Goal: Task Accomplishment & Management: Manage account settings

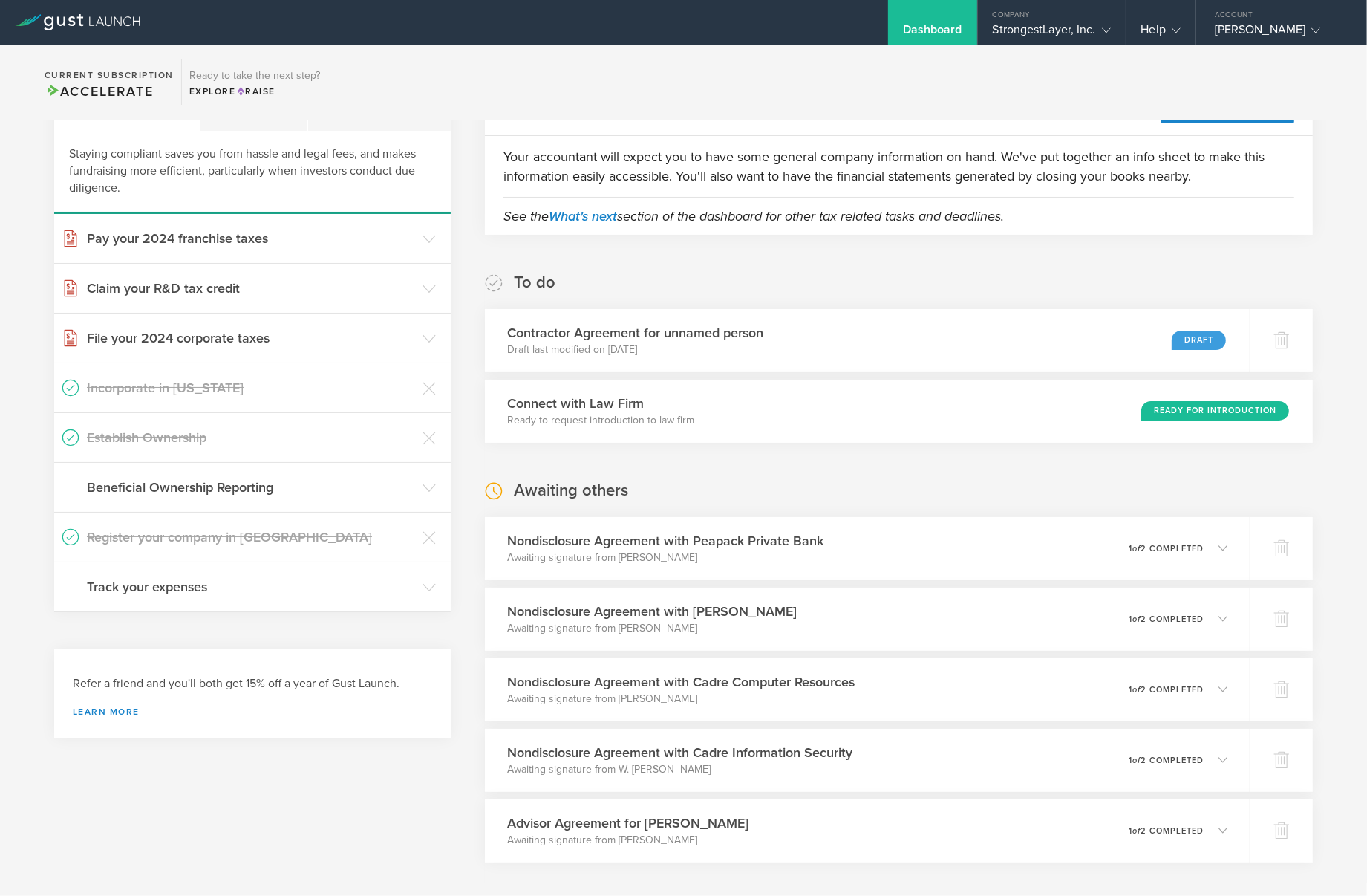
scroll to position [26, 0]
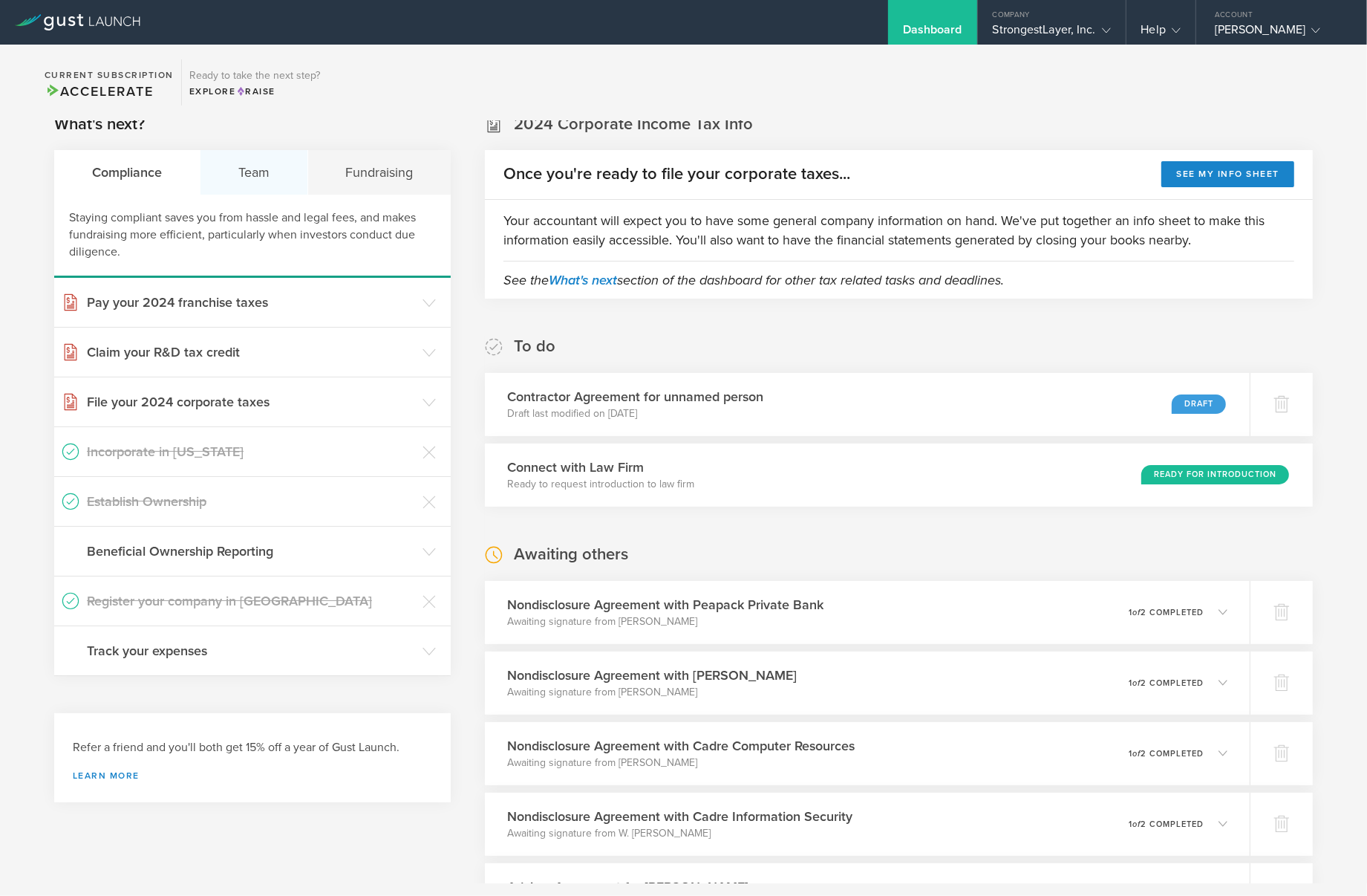
click at [255, 172] on div "Team" at bounding box center [254, 171] width 108 height 44
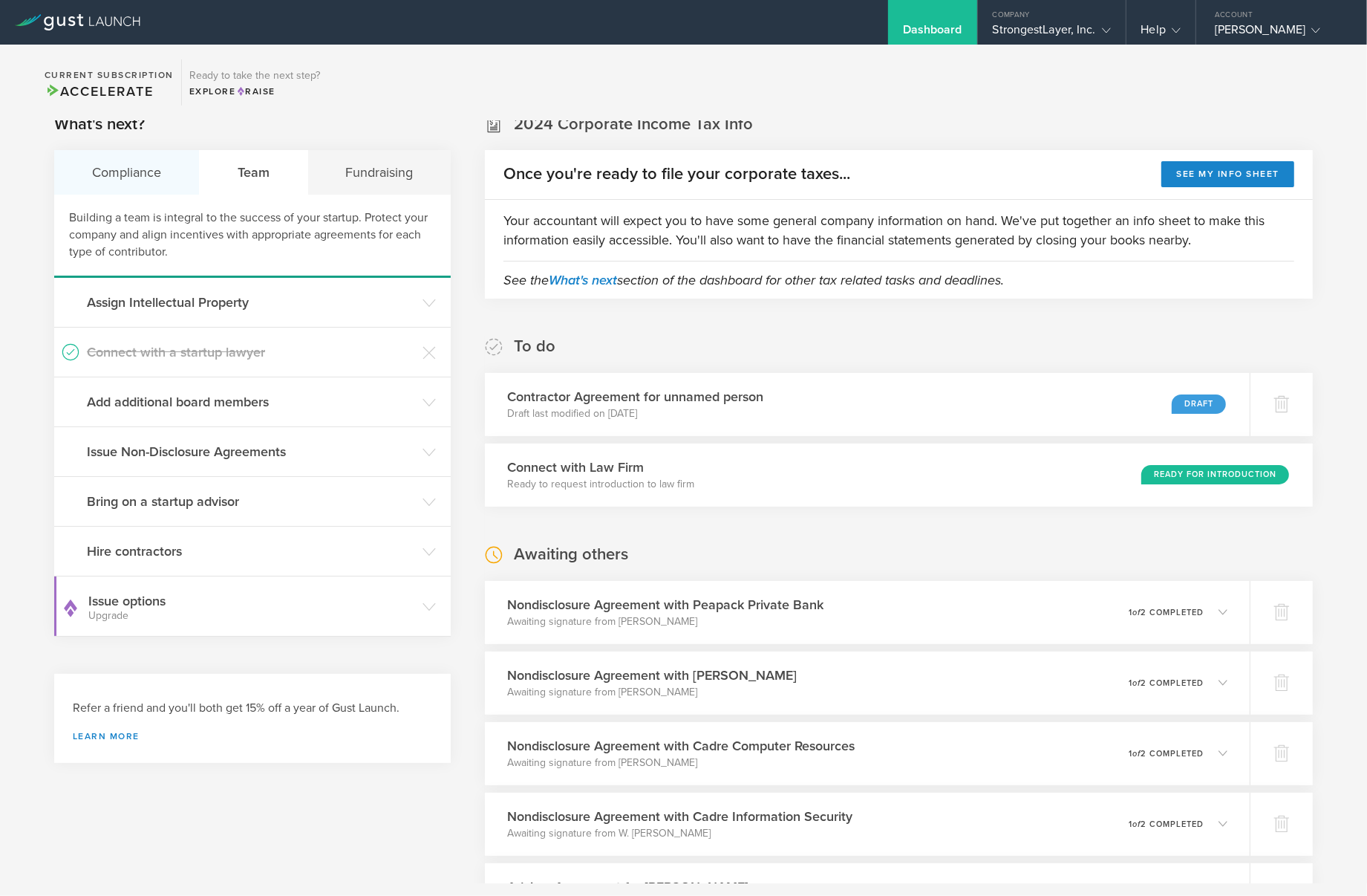
click at [142, 162] on div "Compliance" at bounding box center [127, 171] width 146 height 44
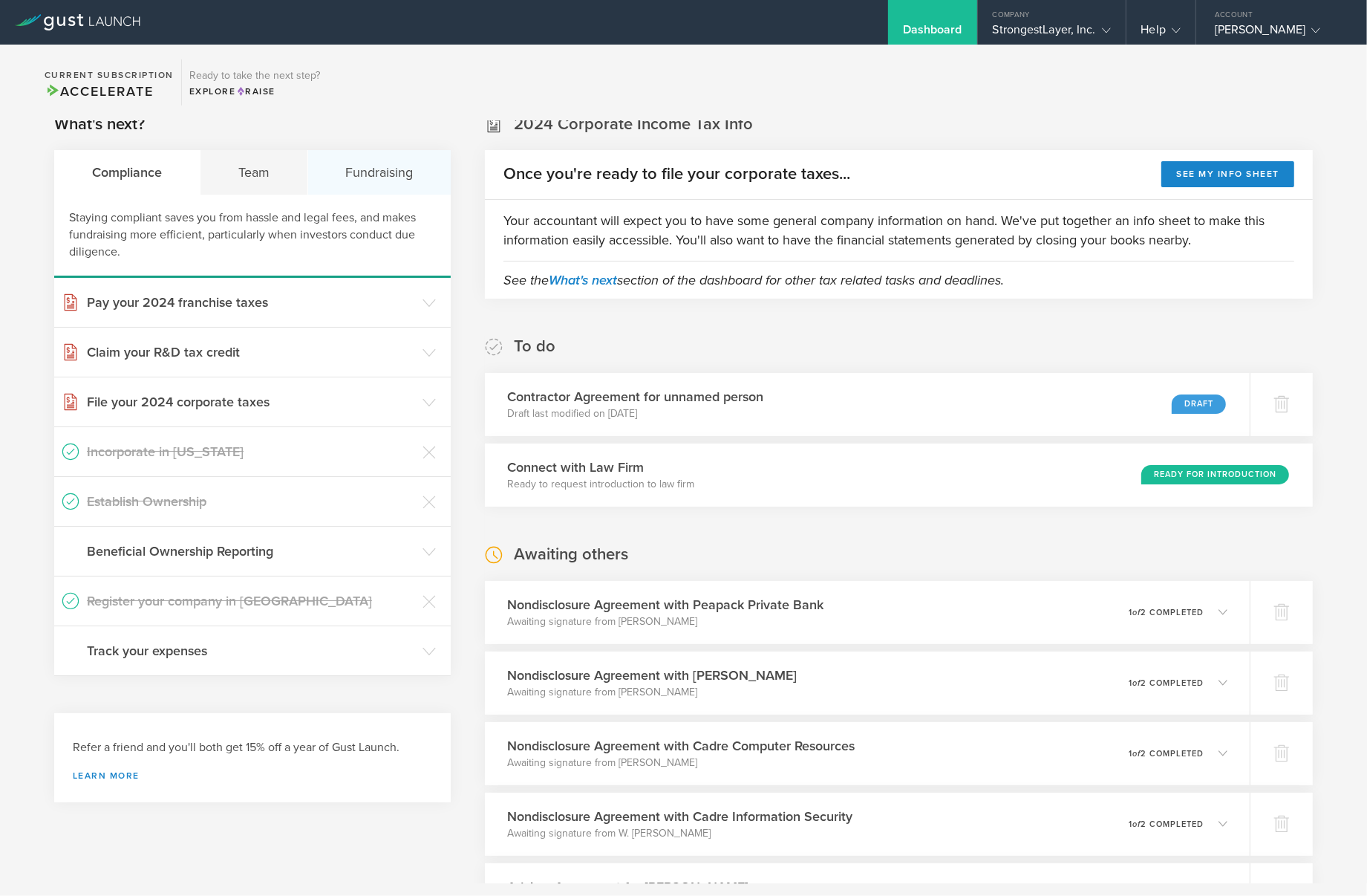
click at [366, 176] on div "Fundraising" at bounding box center [379, 171] width 144 height 44
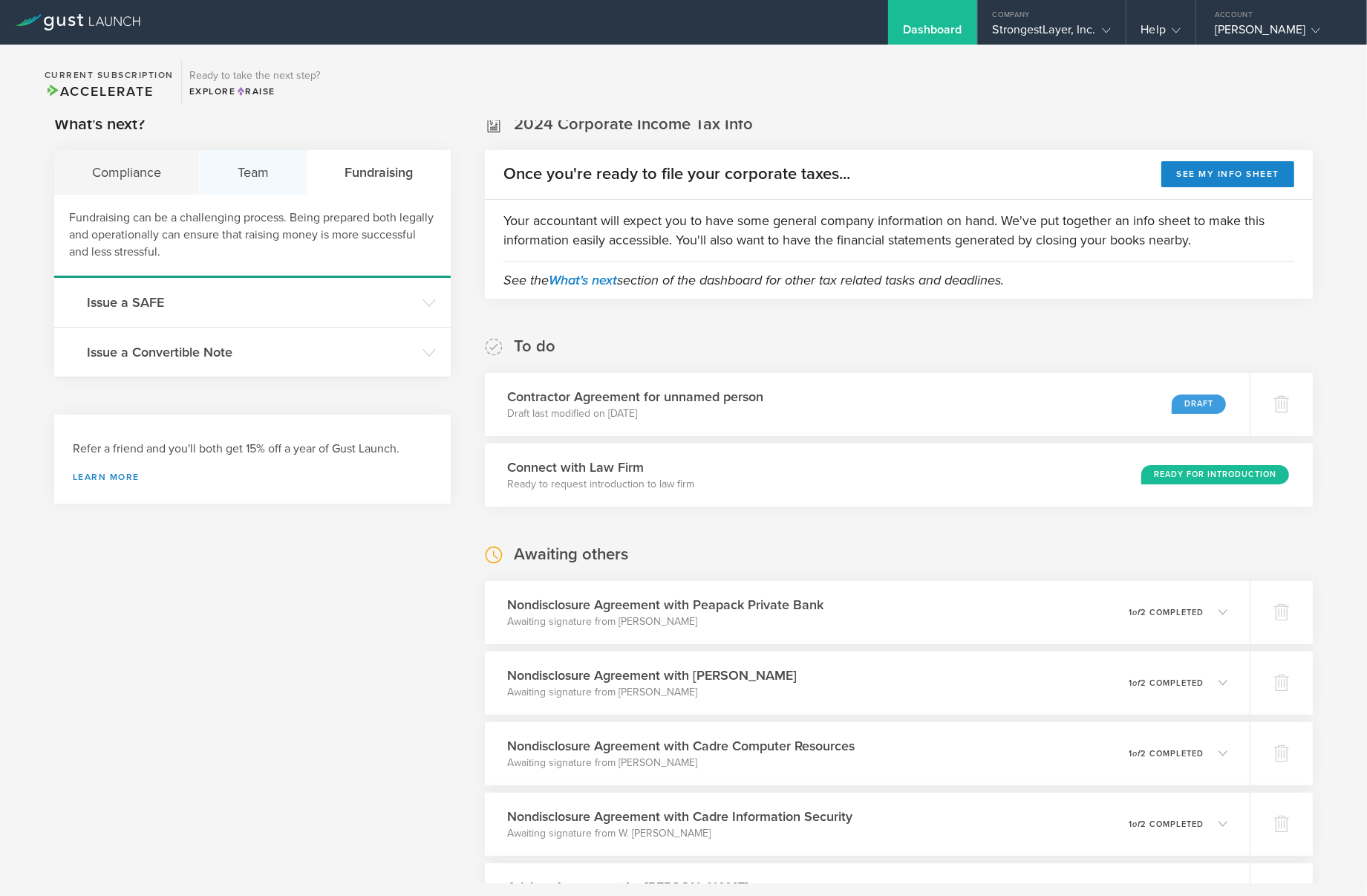
click at [258, 177] on div "Team" at bounding box center [254, 171] width 108 height 44
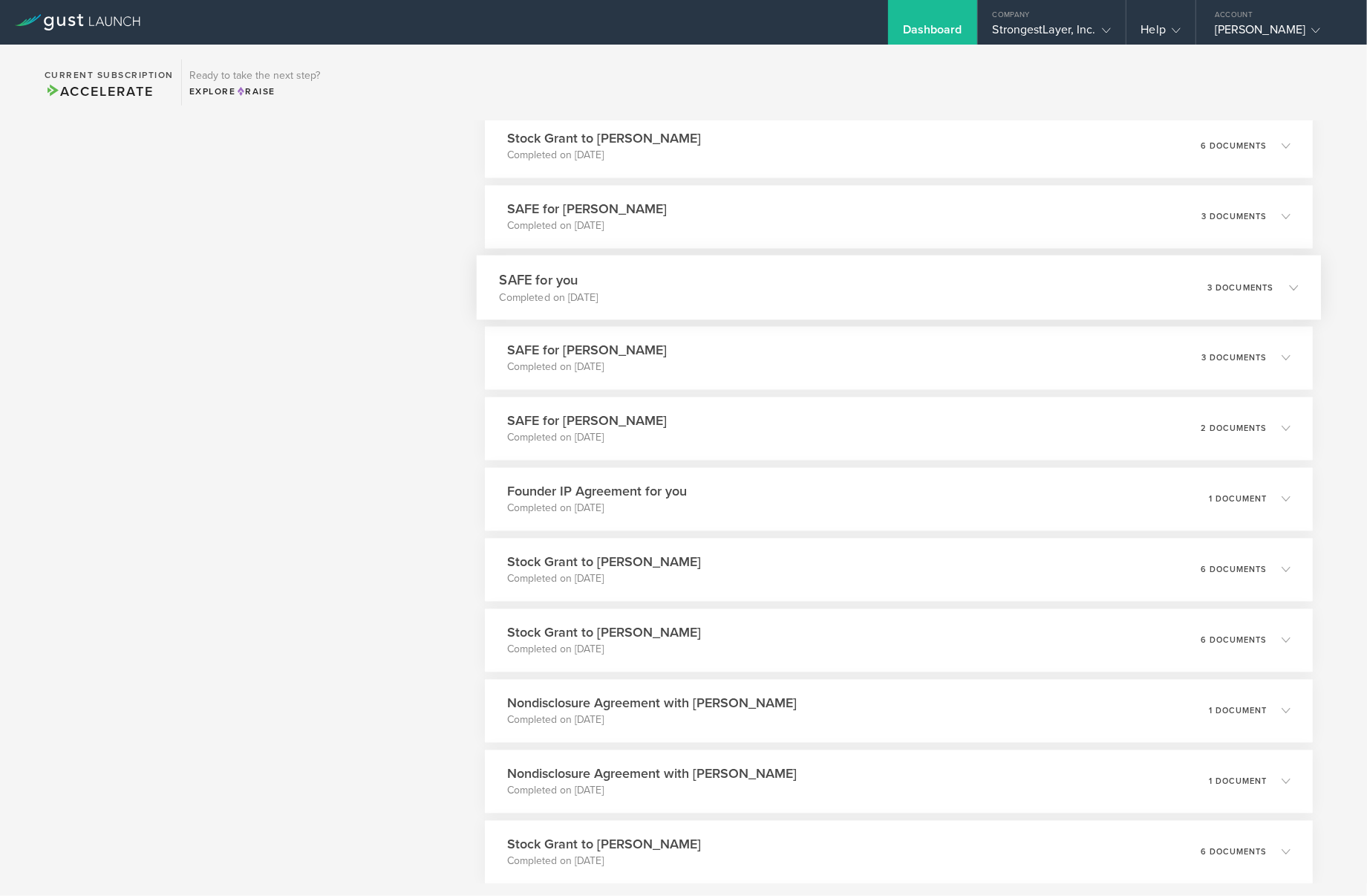
scroll to position [2932, 0]
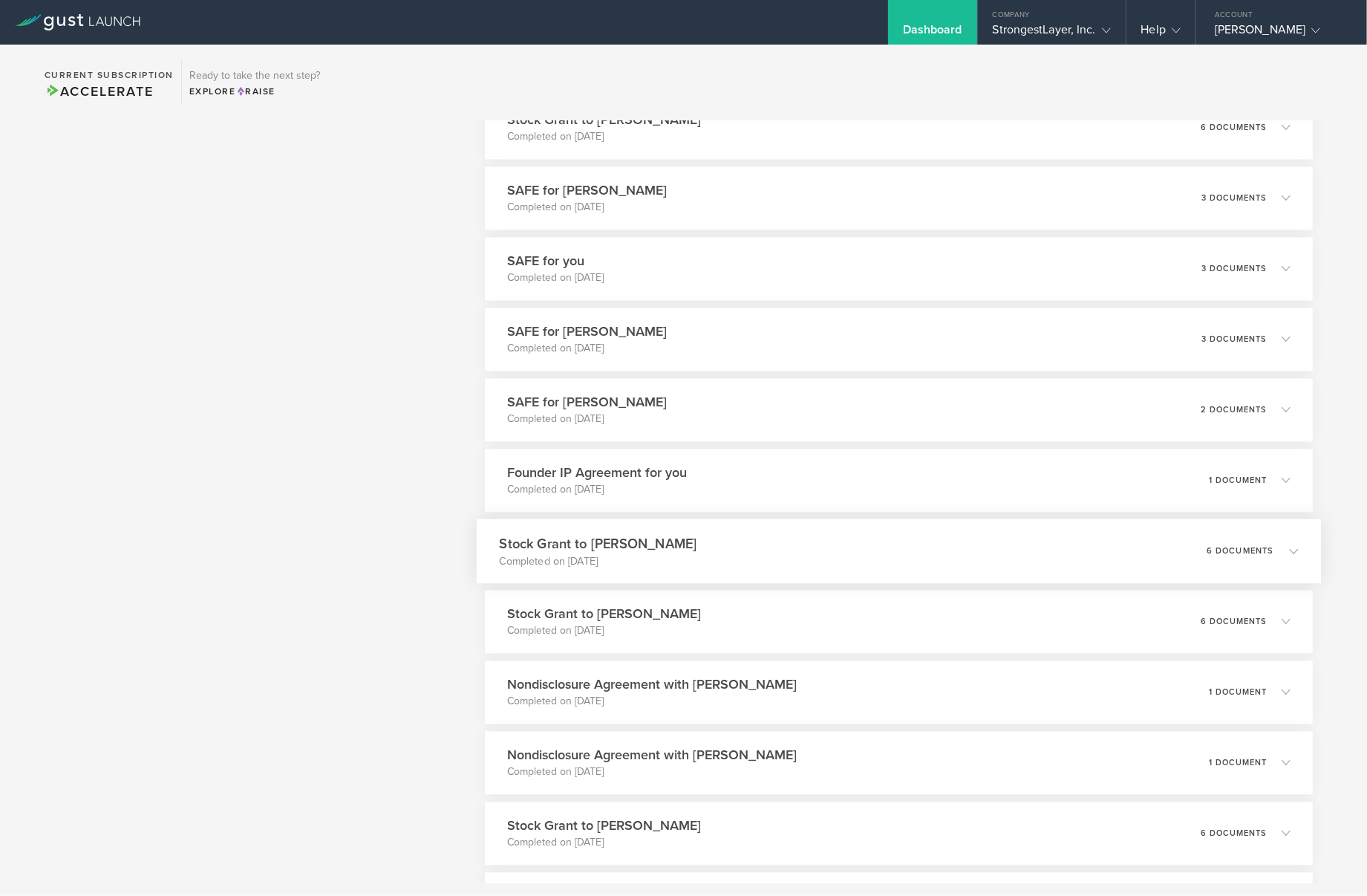
click at [1290, 550] on icon at bounding box center [1293, 550] width 9 height 9
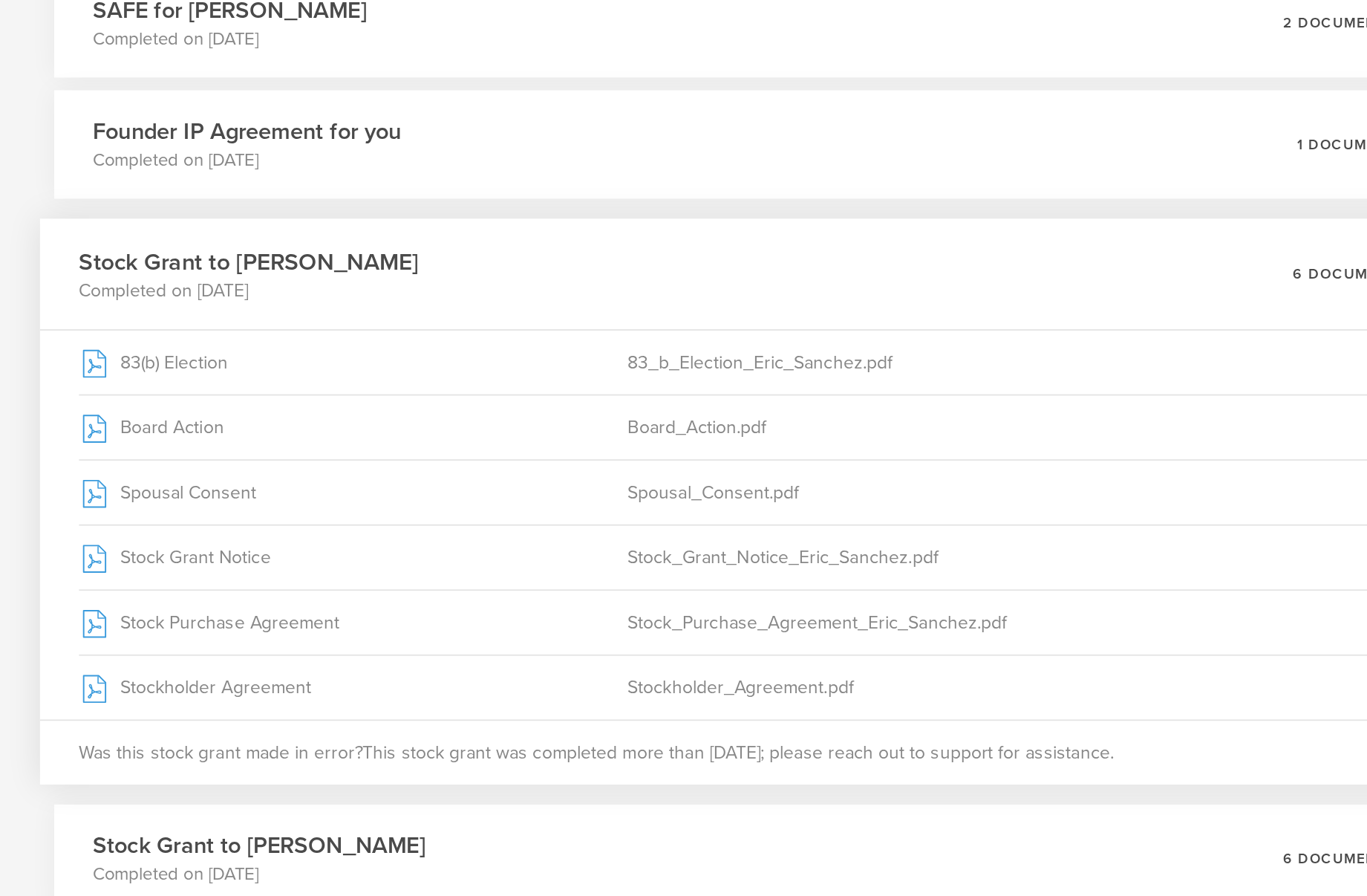
scroll to position [3212, 0]
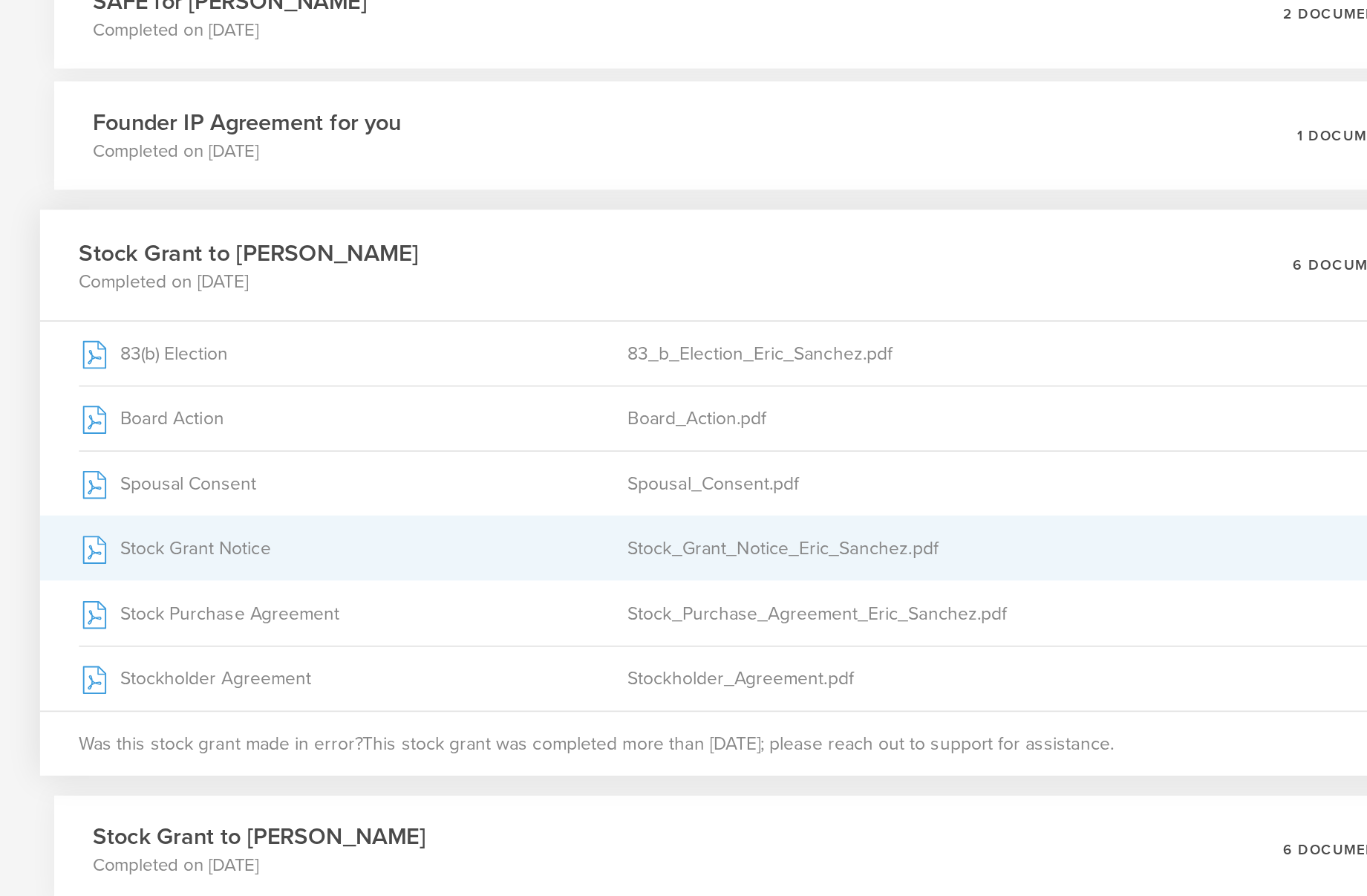
click at [600, 440] on div "Stock Grant Notice" at bounding box center [659, 441] width 320 height 37
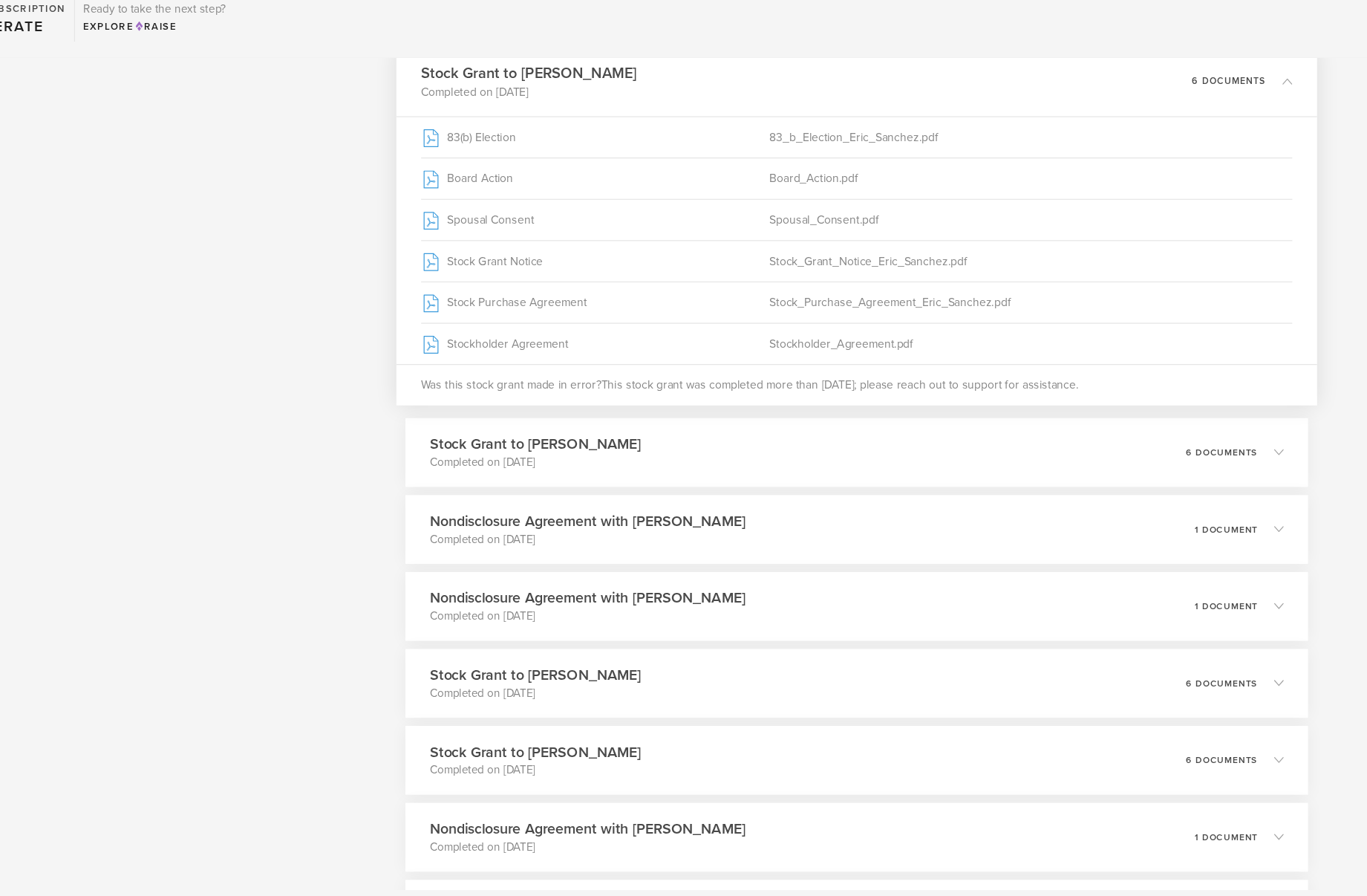
scroll to position [3359, 0]
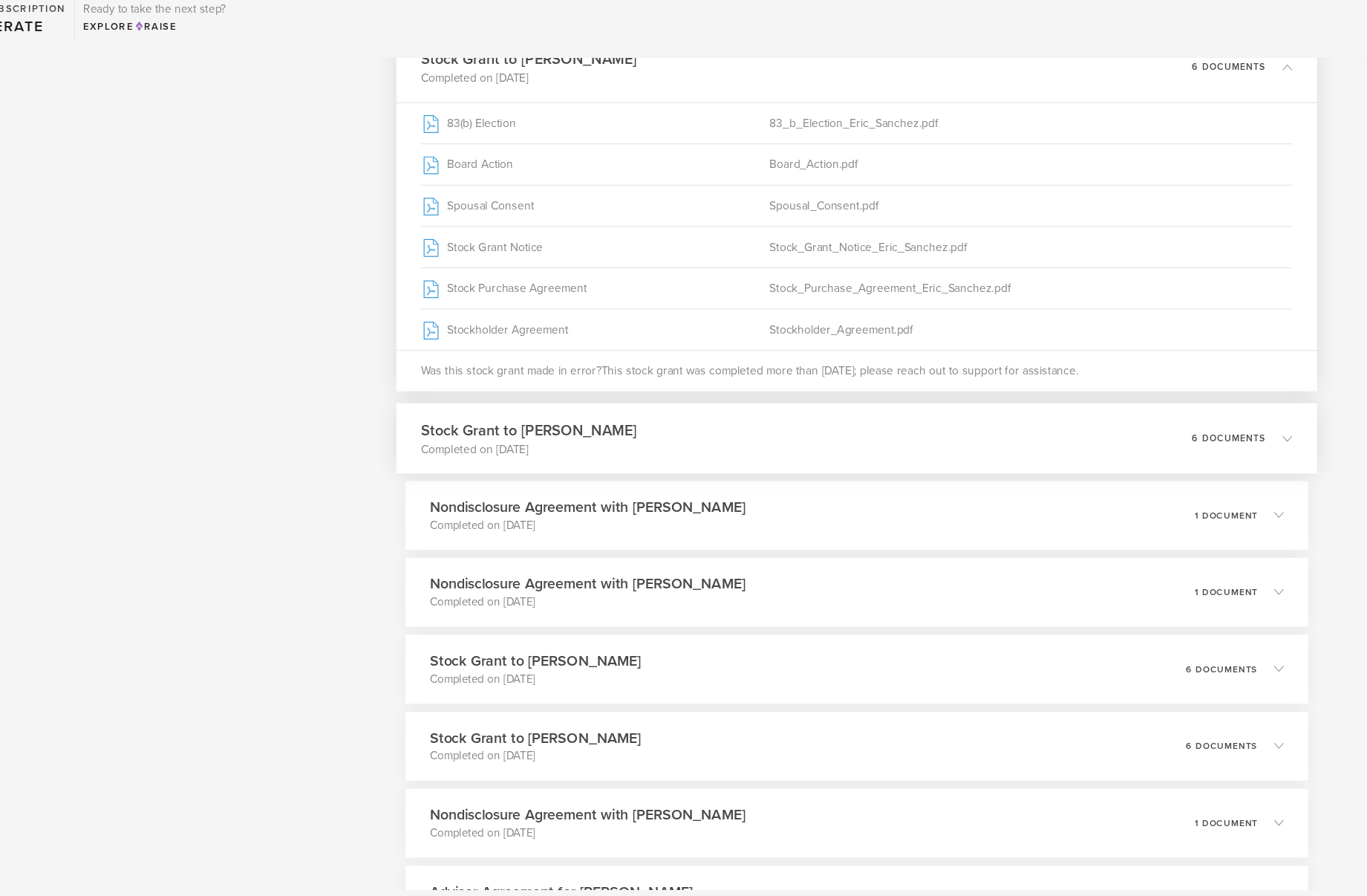
click at [1289, 462] on icon at bounding box center [1287, 468] width 25 height 13
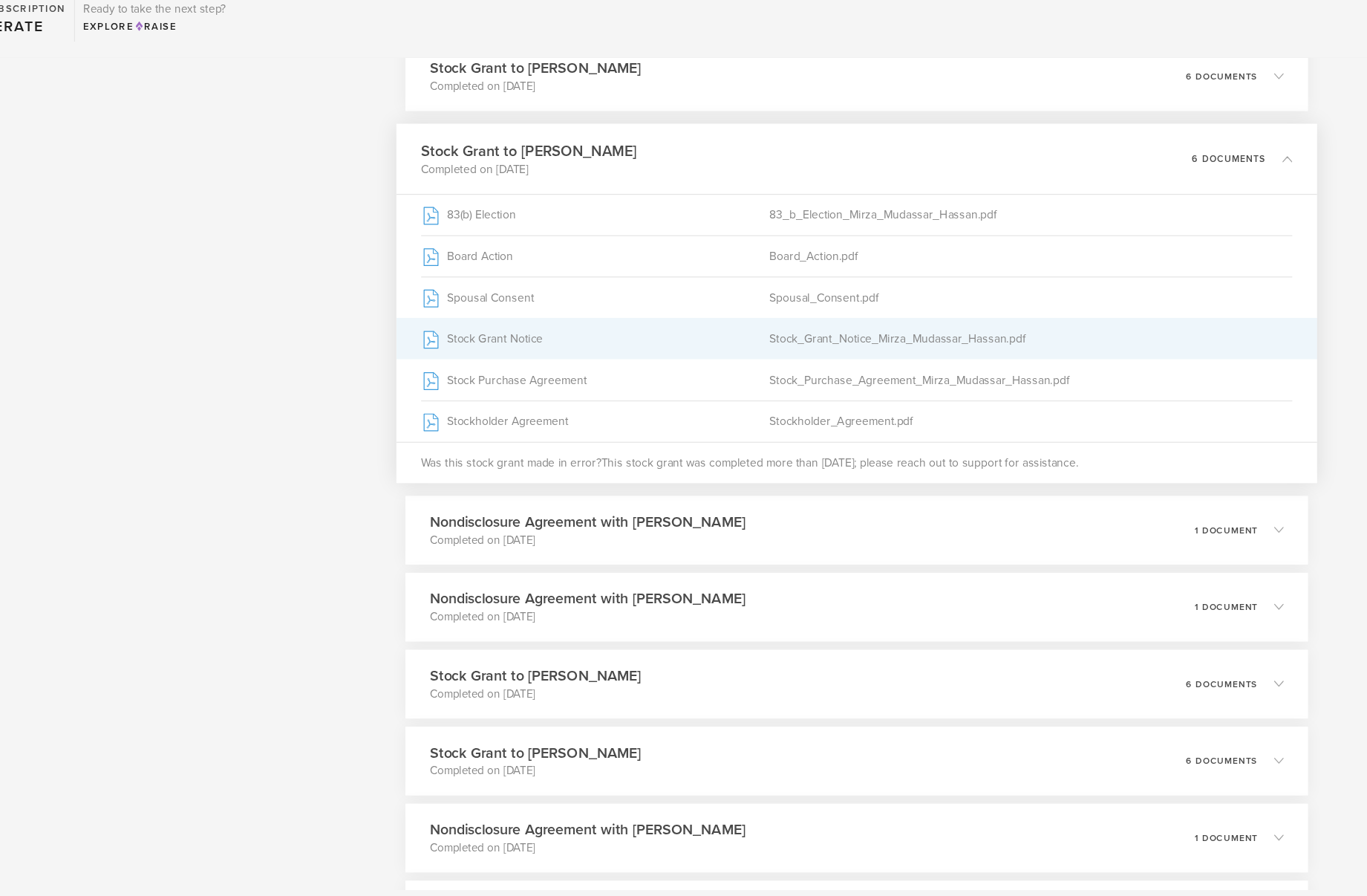
scroll to position [3317, 0]
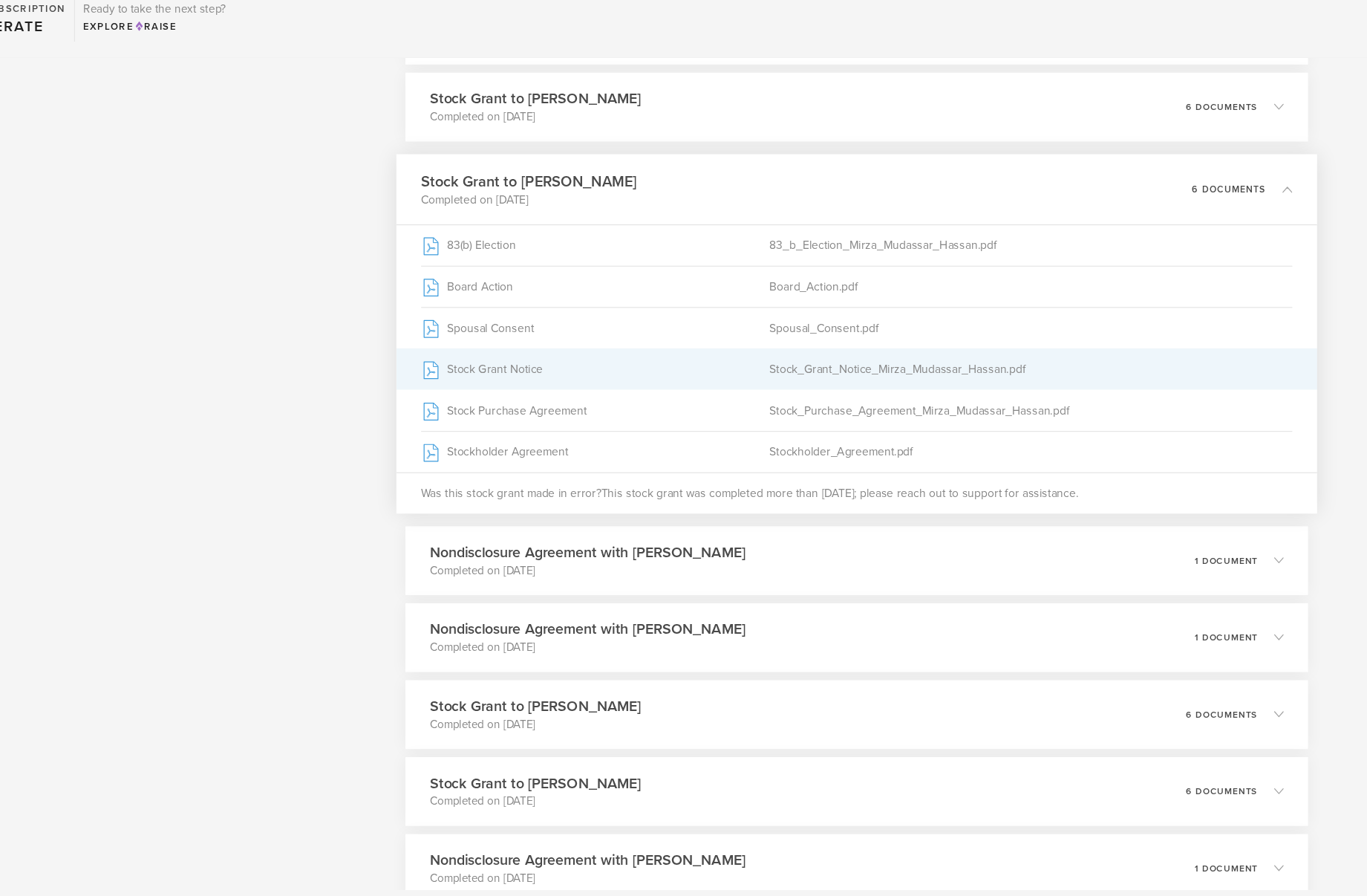
click at [929, 403] on div "Stock_Grant_Notice_Mirza_Mudassar_Hassan.pdf" at bounding box center [1058, 406] width 479 height 37
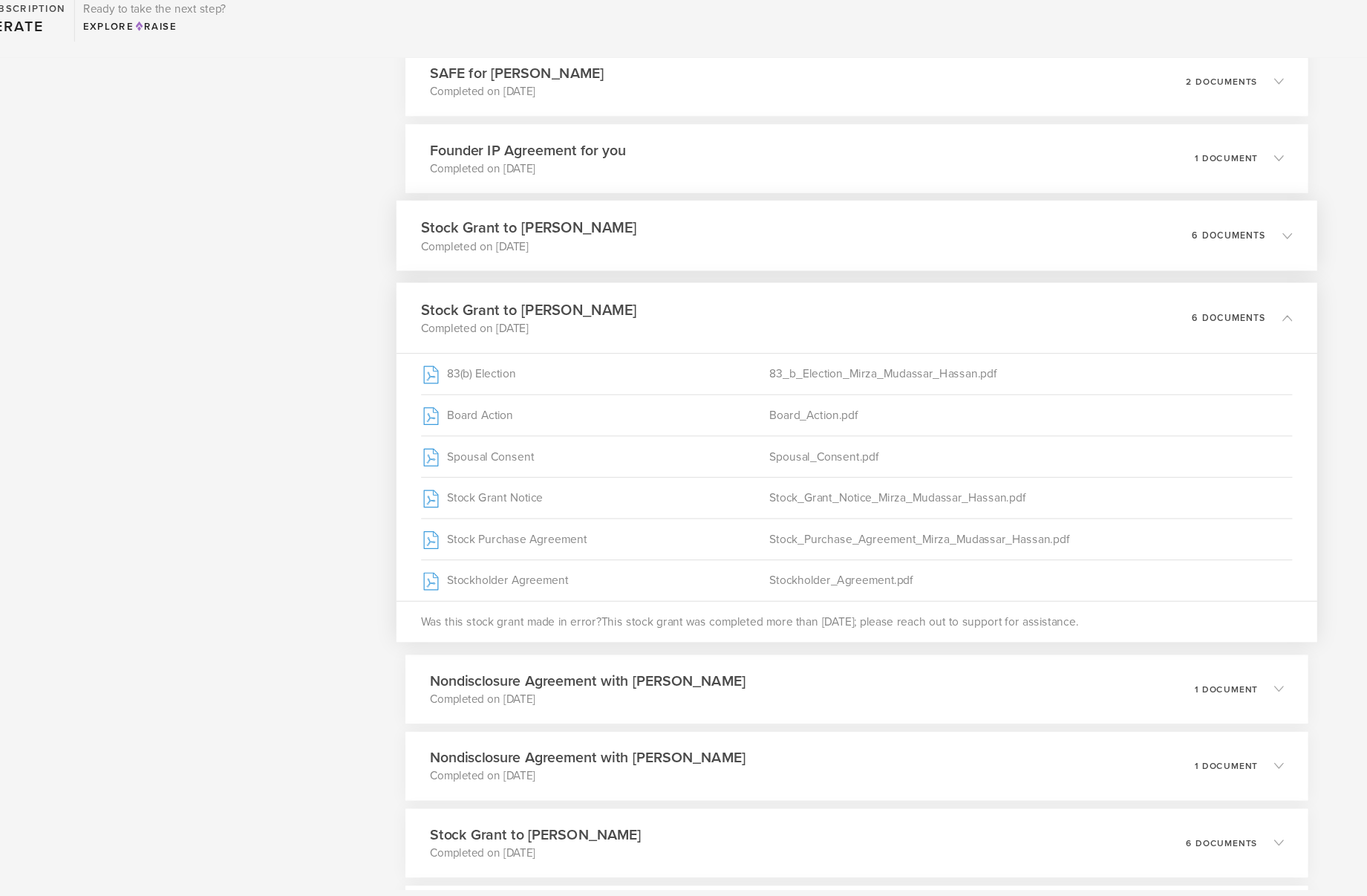
scroll to position [3165, 0]
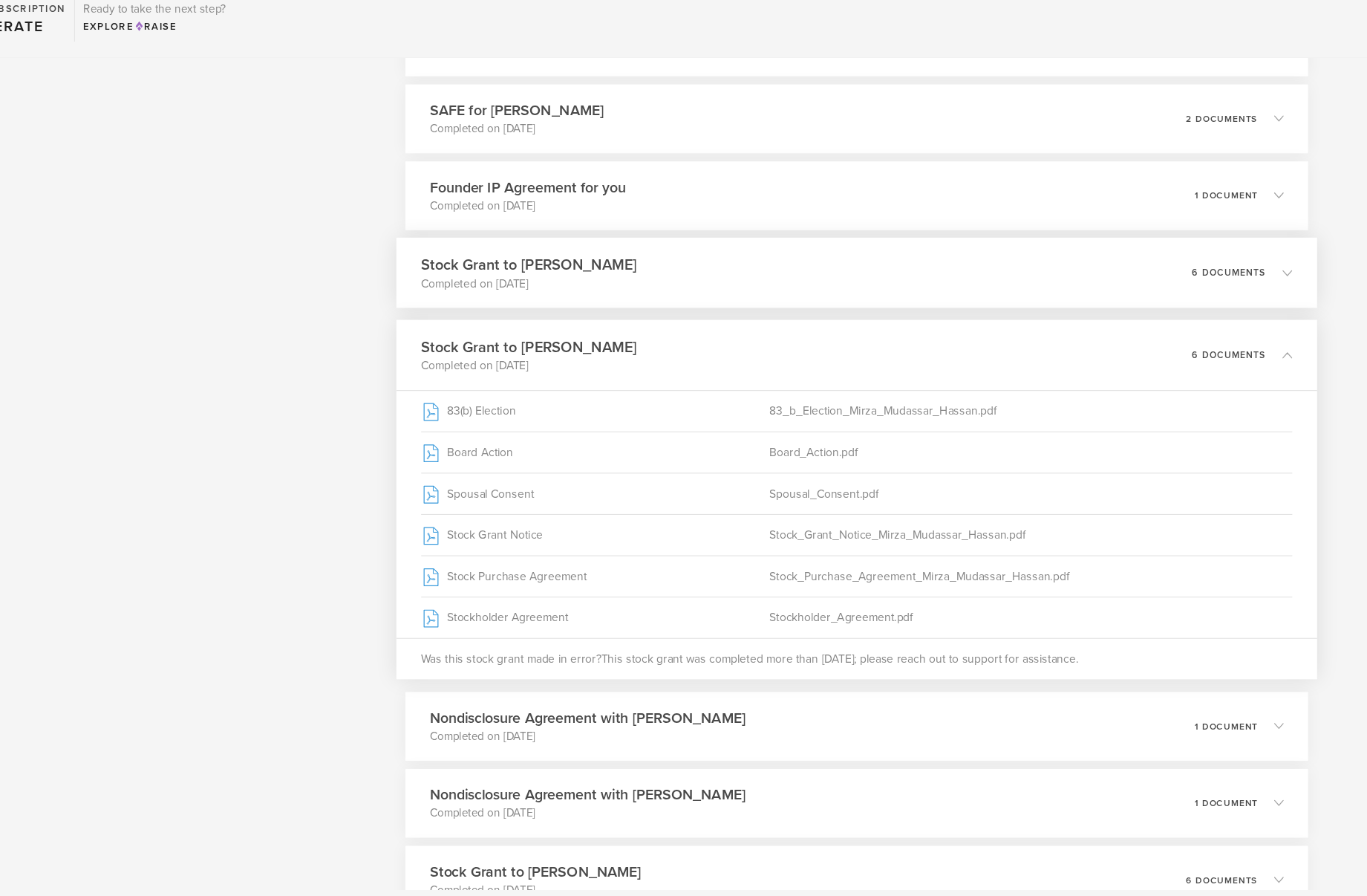
click at [652, 301] on h3 "Stock Grant to [PERSON_NAME]" at bounding box center [598, 310] width 198 height 20
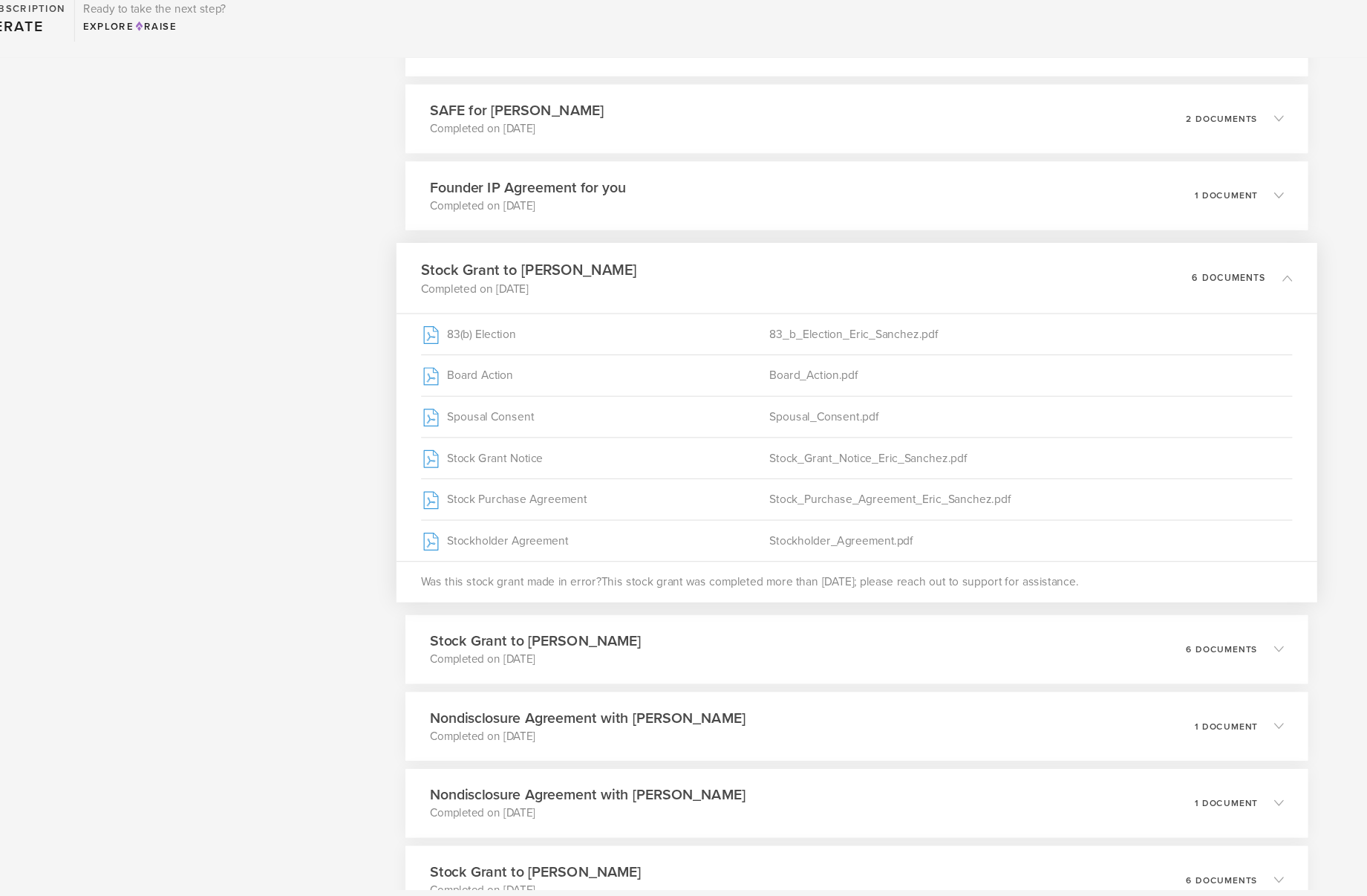
click at [604, 318] on h3 "Stock Grant to [PERSON_NAME]" at bounding box center [598, 315] width 198 height 20
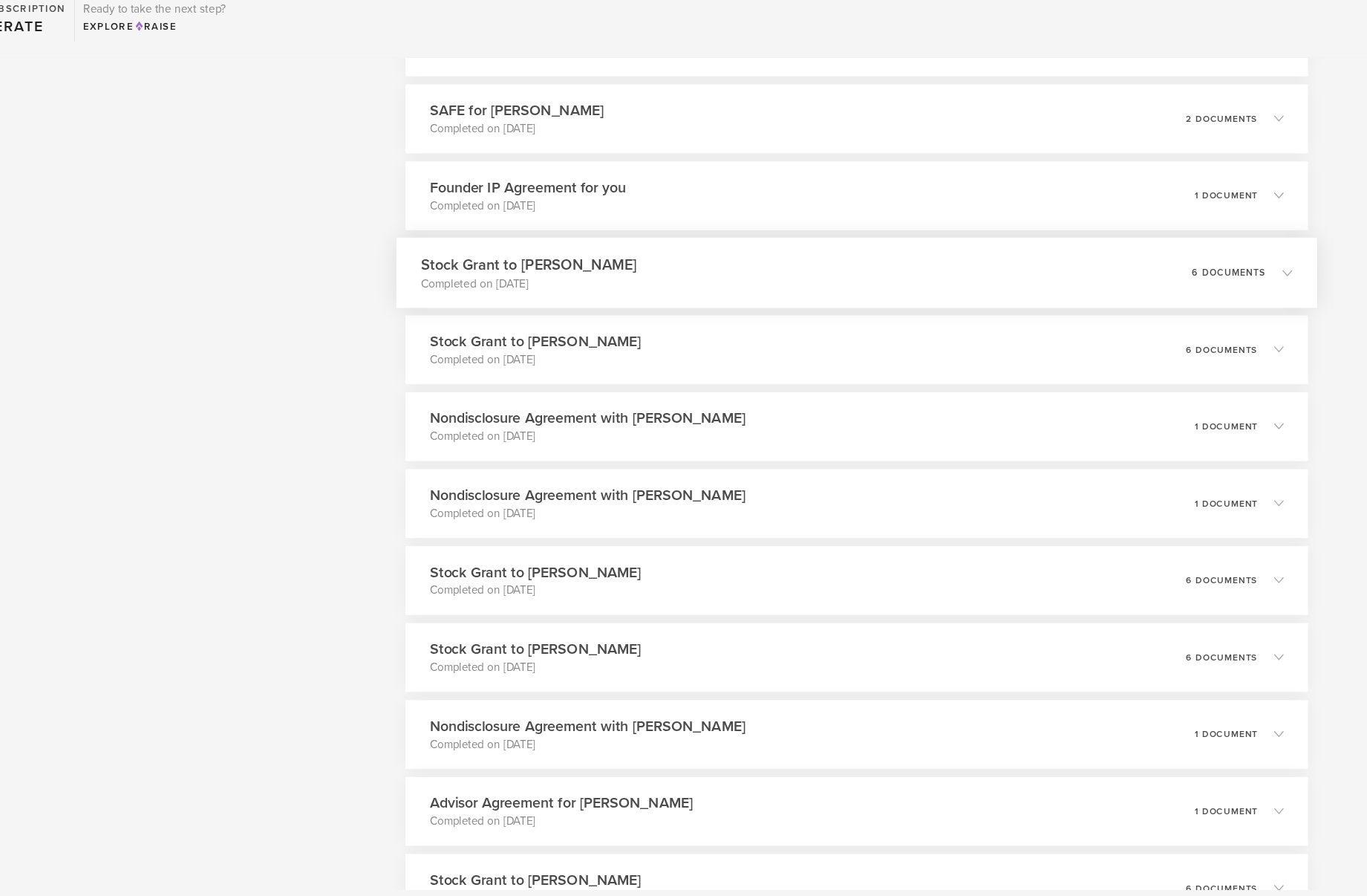
click at [604, 320] on p "Completed on [DATE]" at bounding box center [598, 327] width 198 height 15
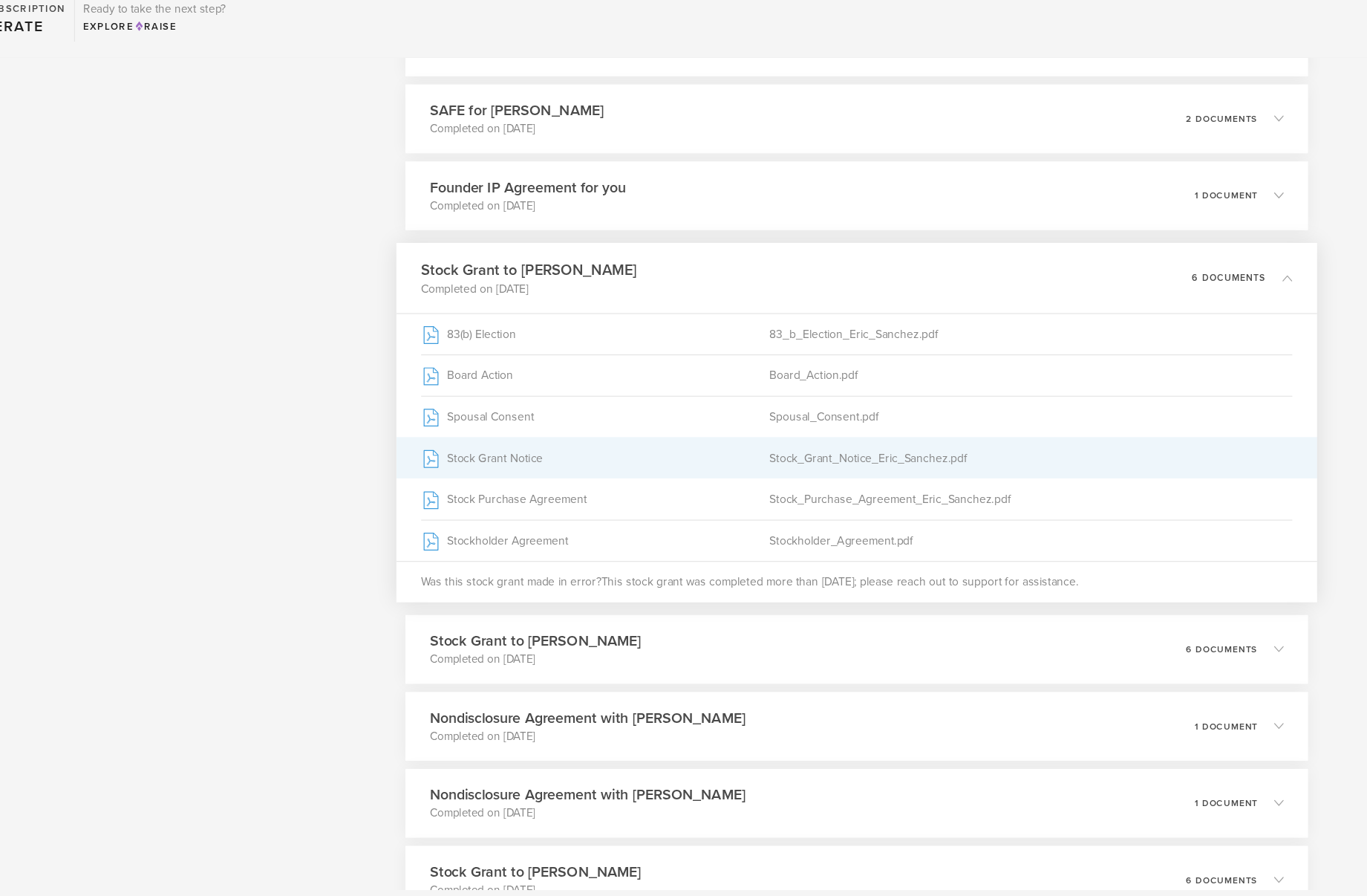
click at [605, 486] on div "Stock Grant Notice" at bounding box center [659, 487] width 320 height 37
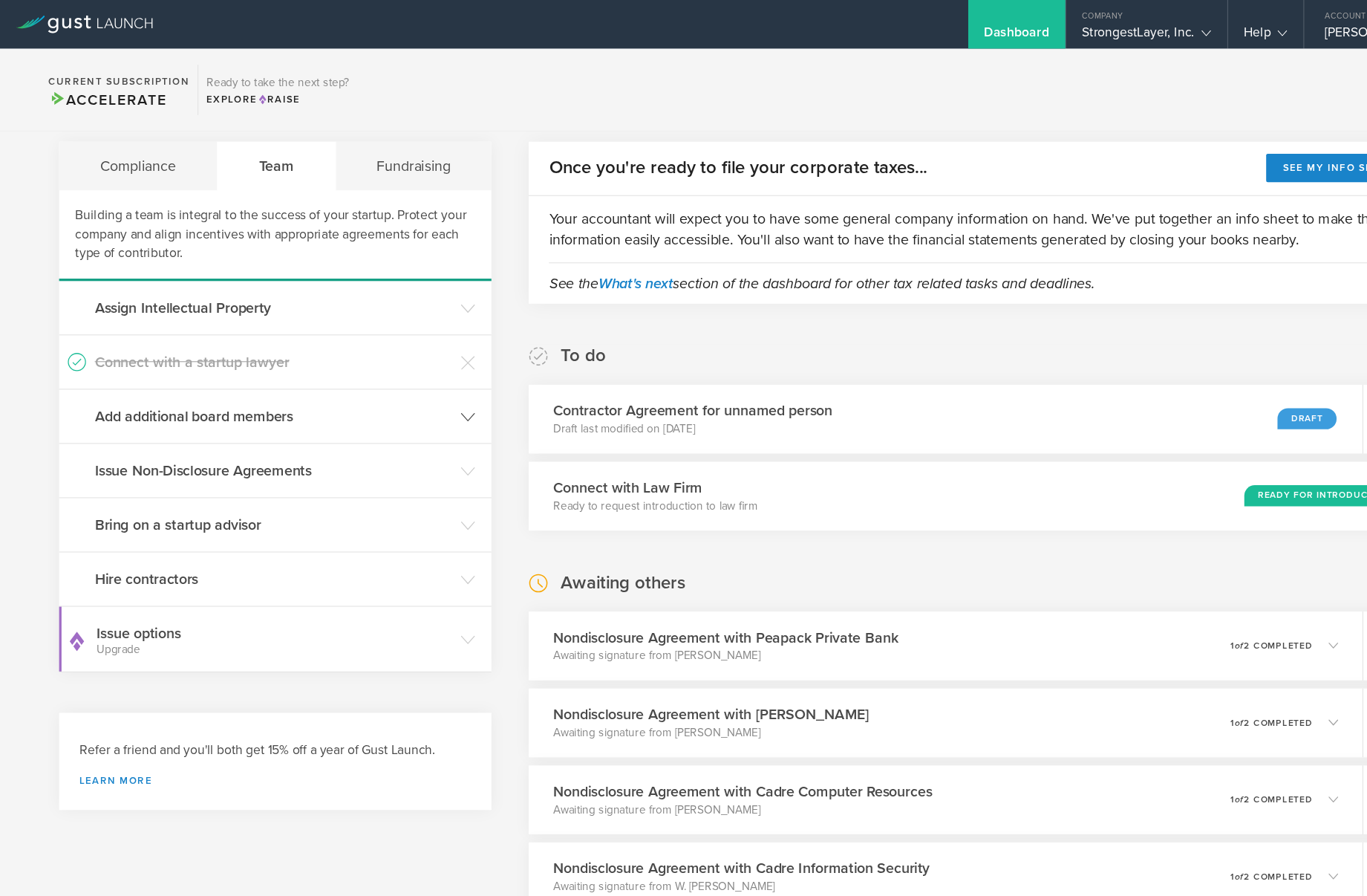
scroll to position [52, 0]
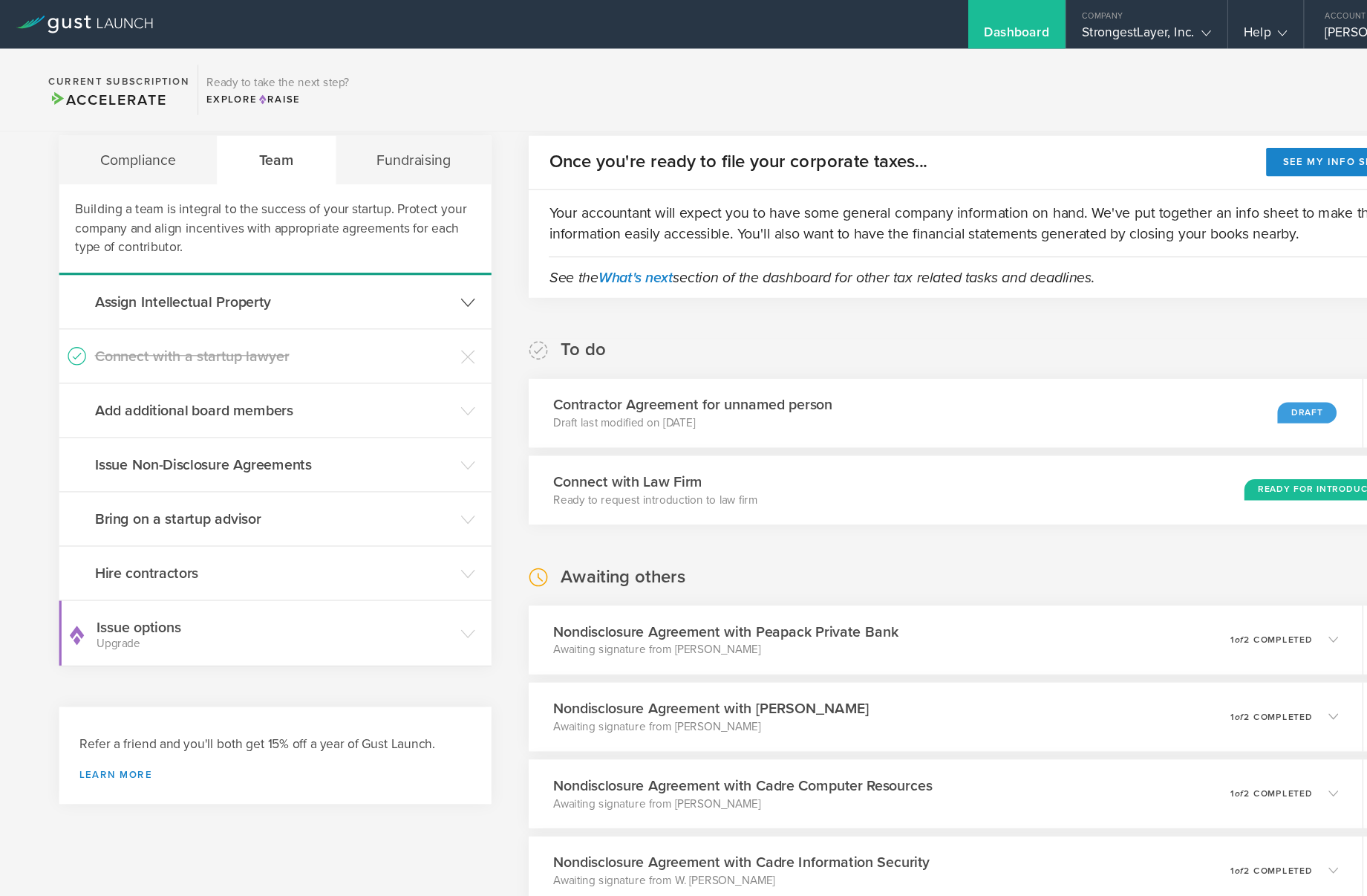
click at [427, 276] on icon at bounding box center [429, 277] width 13 height 13
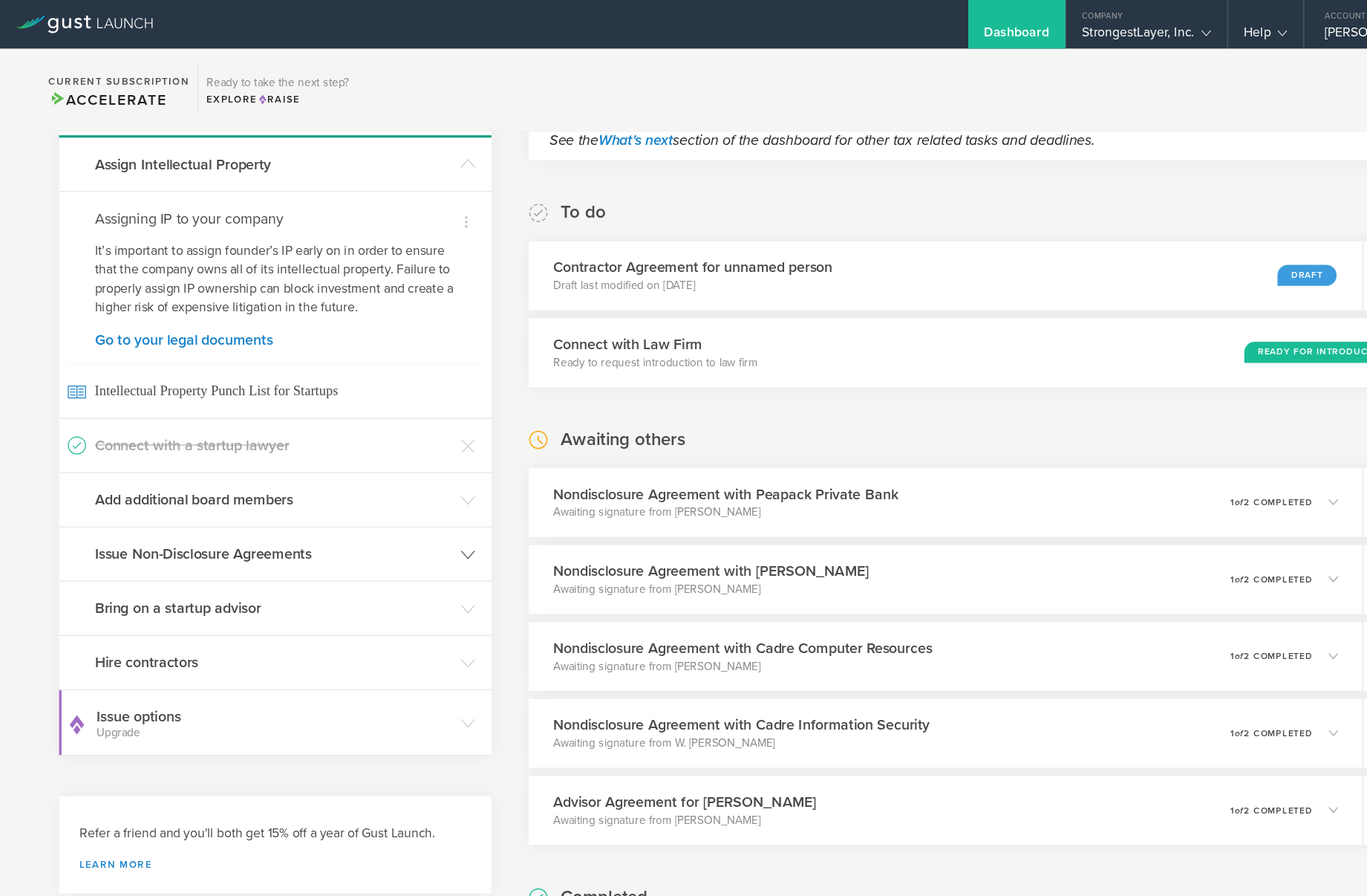
scroll to position [228, 0]
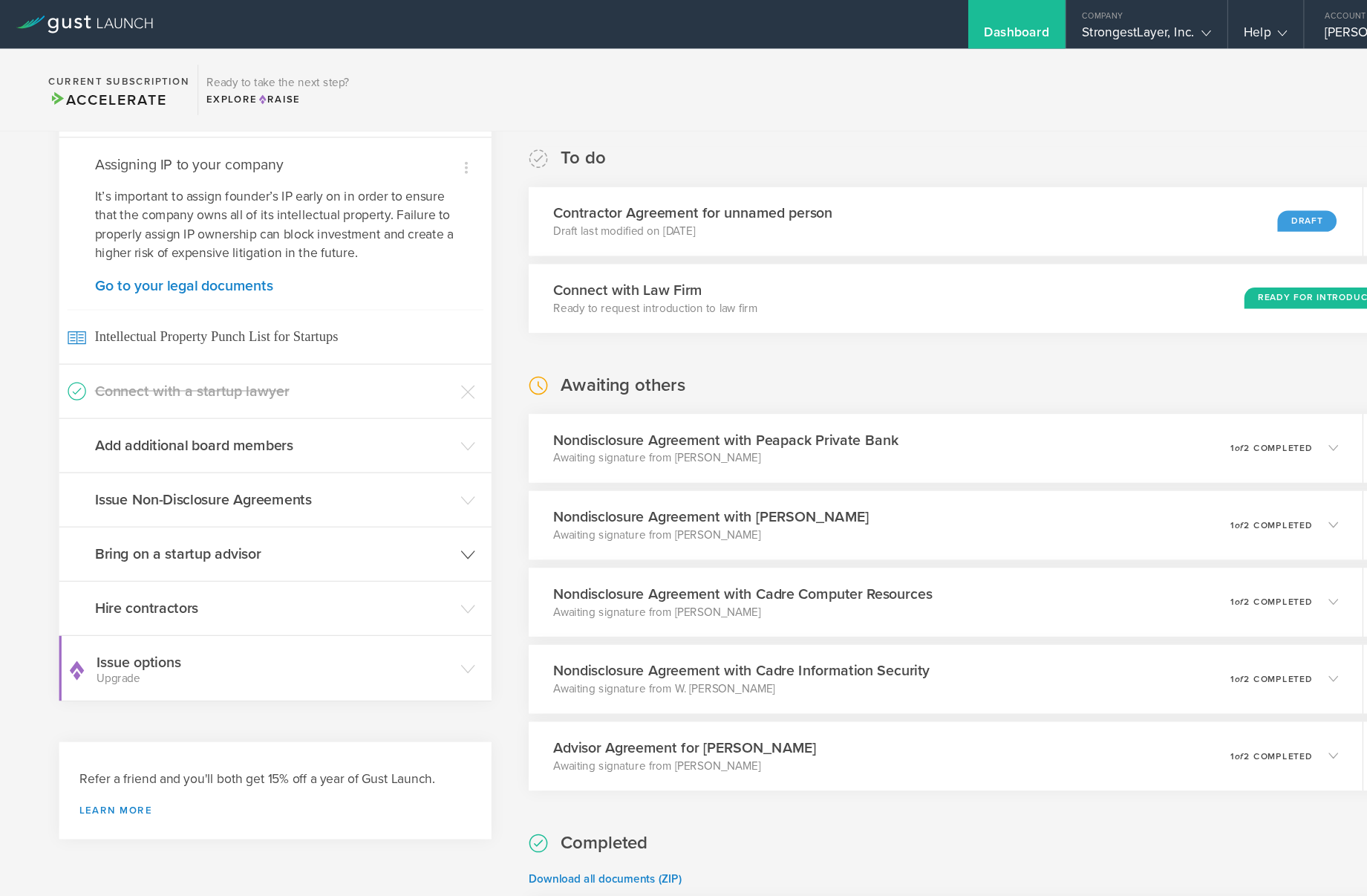
click at [429, 502] on icon at bounding box center [429, 508] width 13 height 13
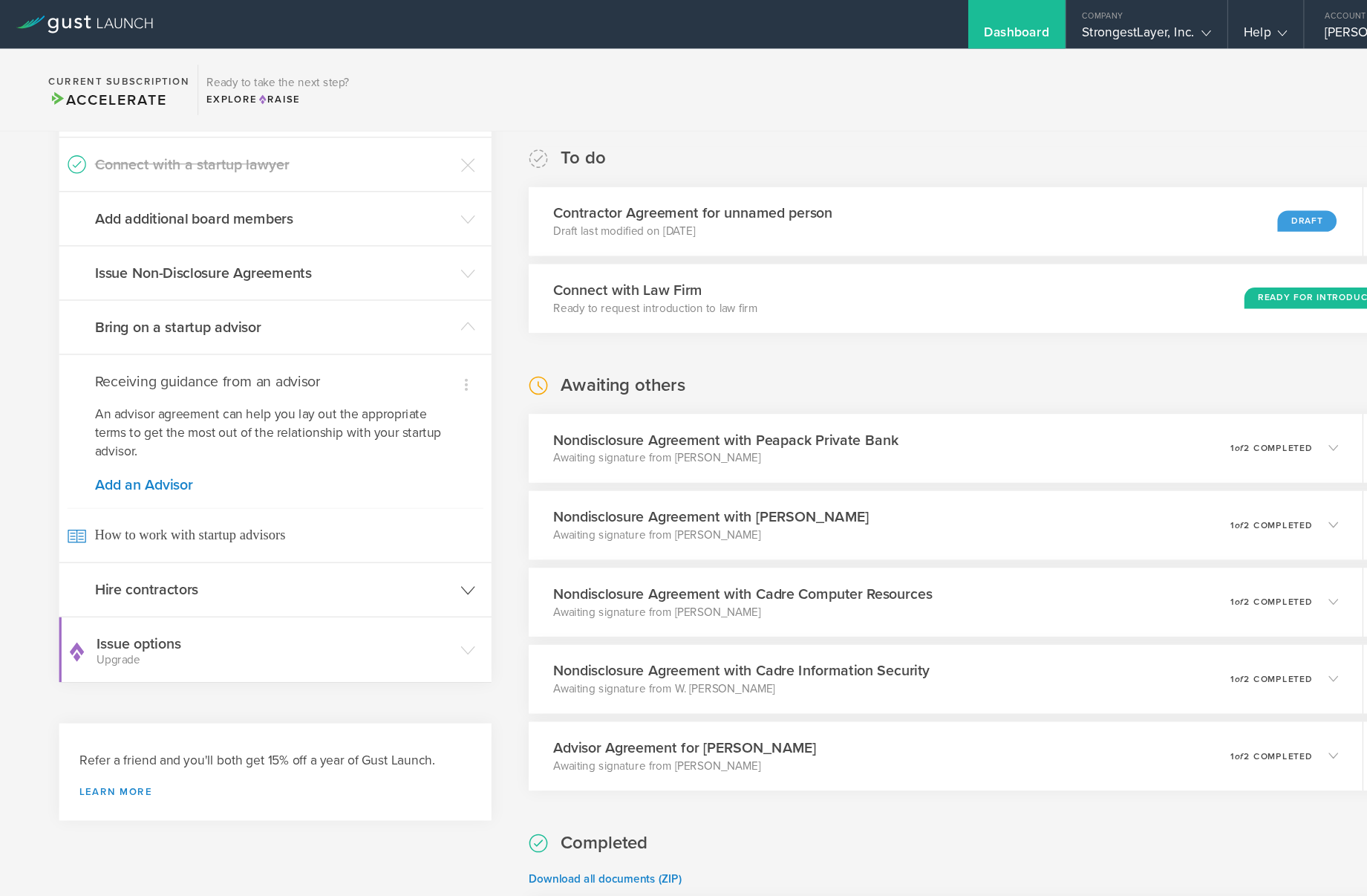
click at [403, 528] on header "Hire contractors" at bounding box center [252, 540] width 396 height 49
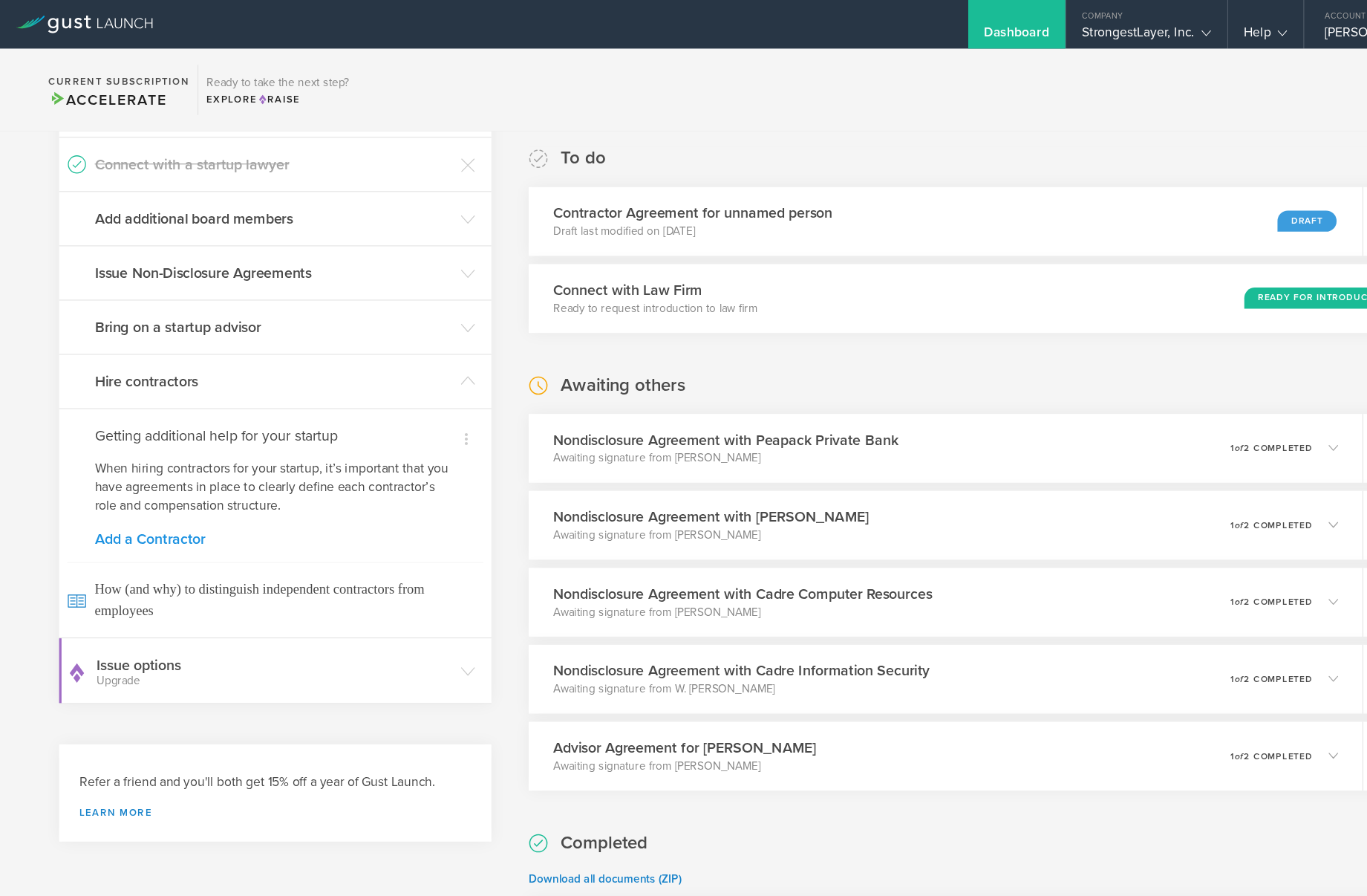
click at [167, 487] on link "Add a Contractor" at bounding box center [252, 493] width 331 height 13
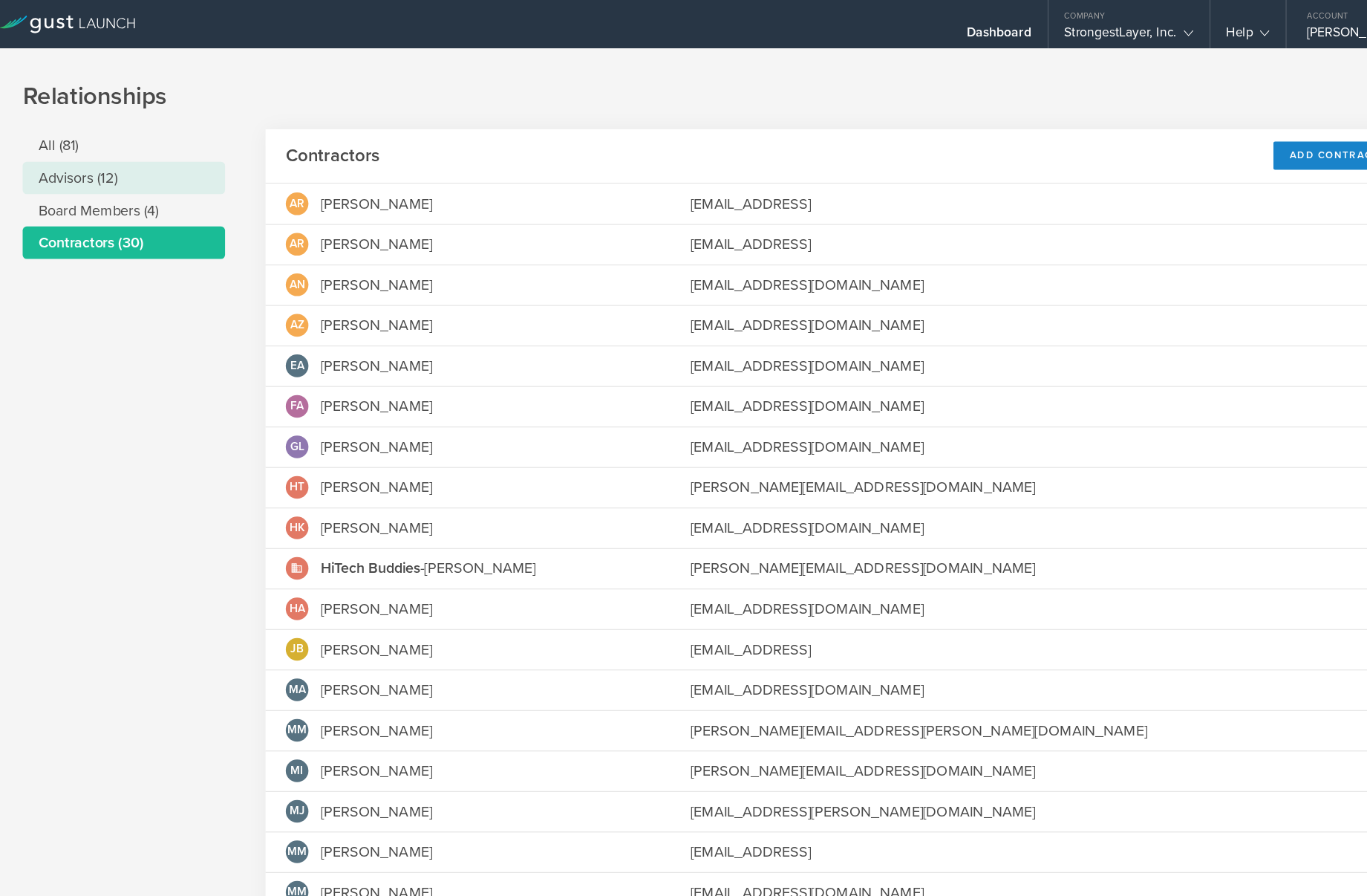
click at [122, 167] on li "Advisors (12)" at bounding box center [130, 163] width 185 height 29
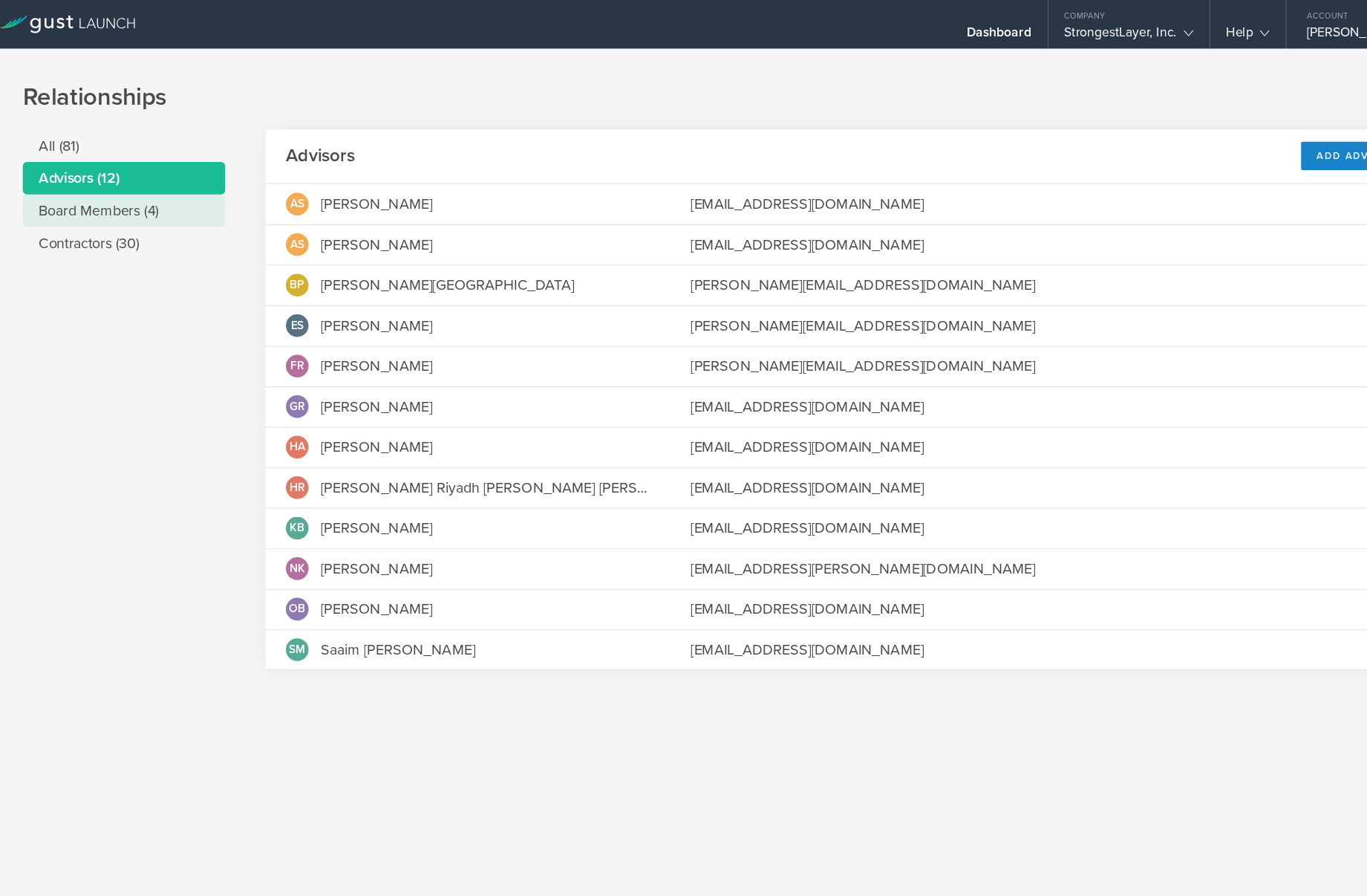
click at [130, 197] on li "Board Members (4)" at bounding box center [130, 193] width 185 height 29
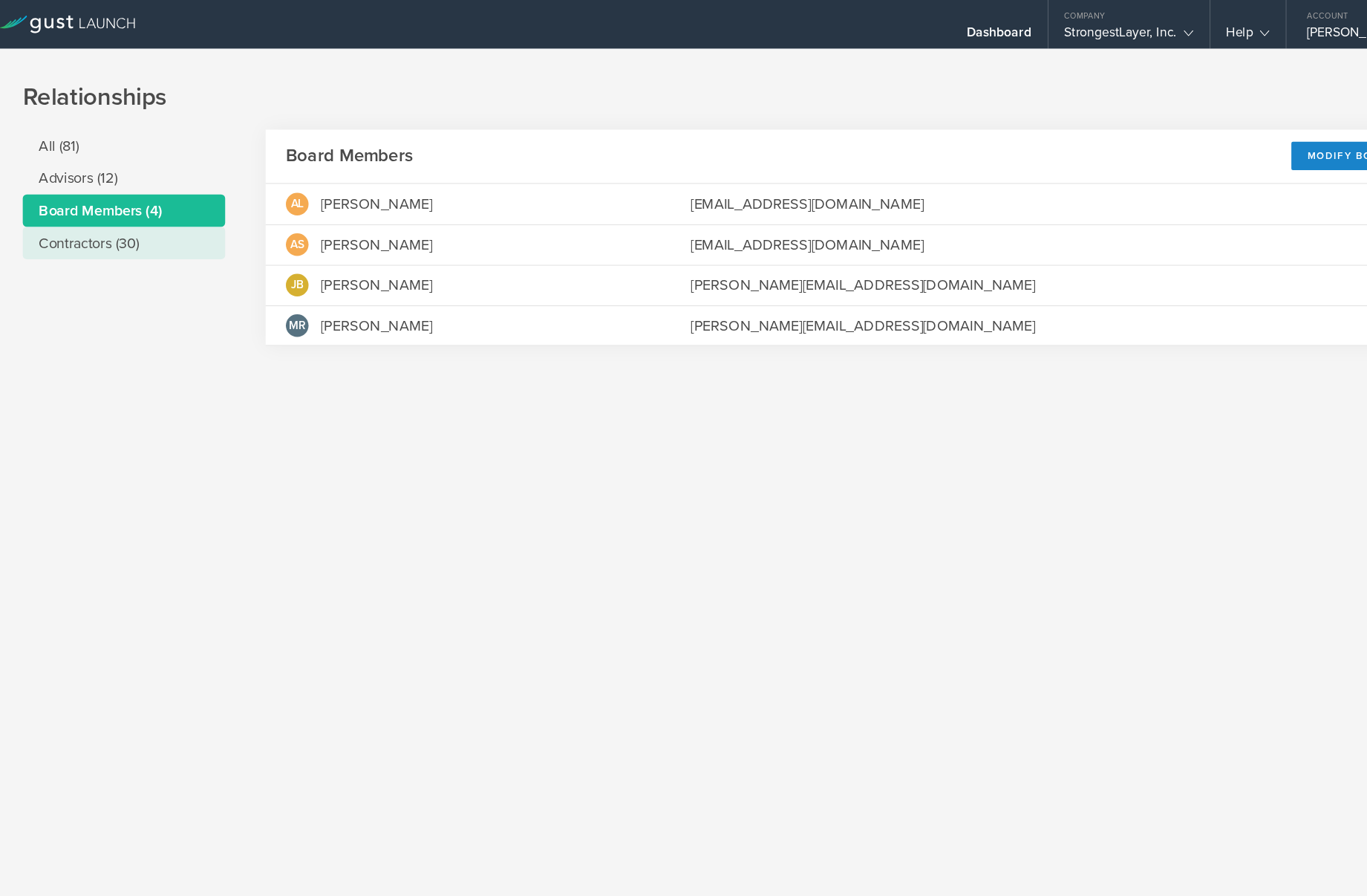
click at [149, 220] on li "Contractors (30)" at bounding box center [130, 223] width 185 height 29
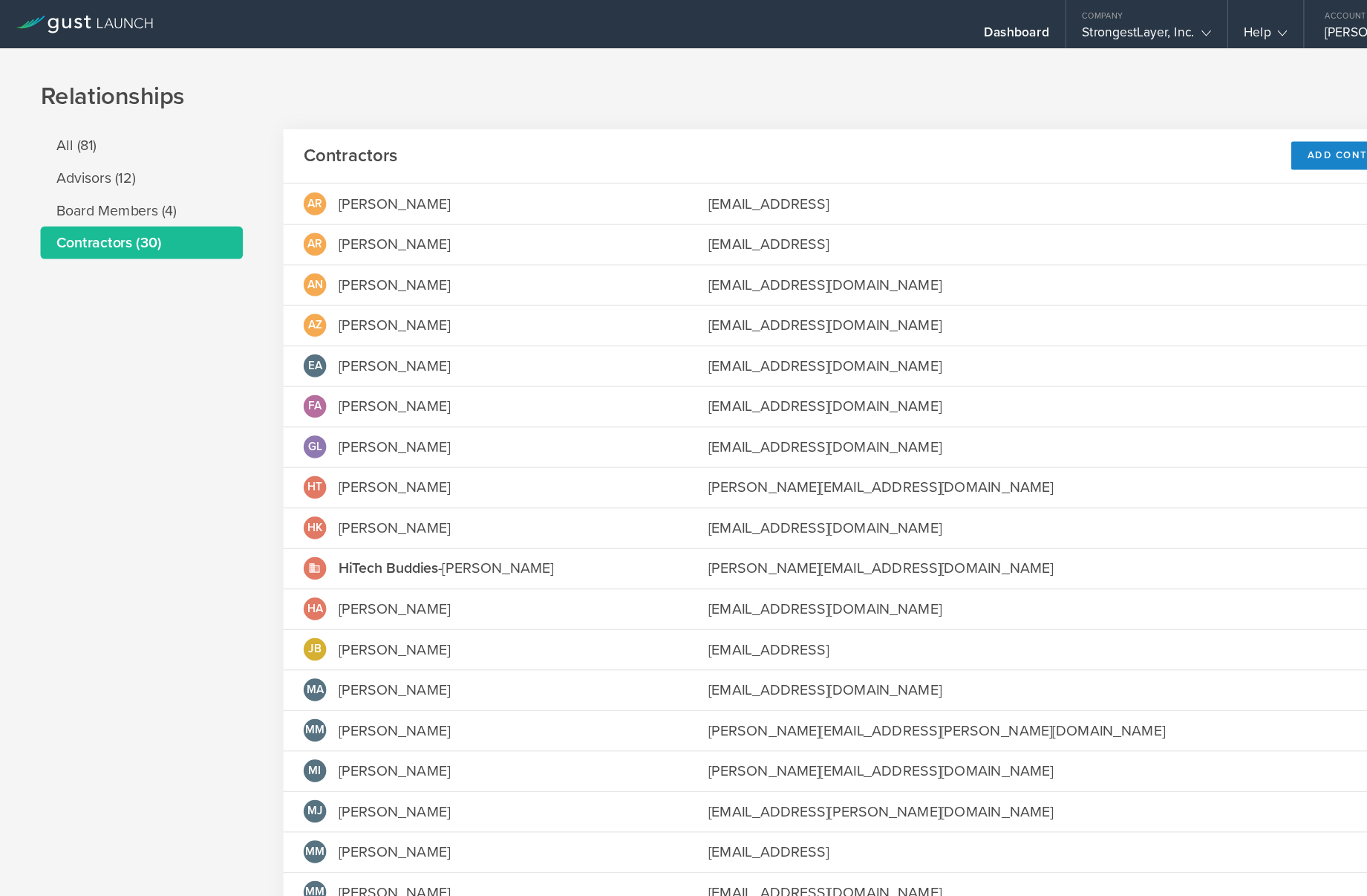
click at [89, 19] on icon at bounding box center [92, 20] width 5 height 9
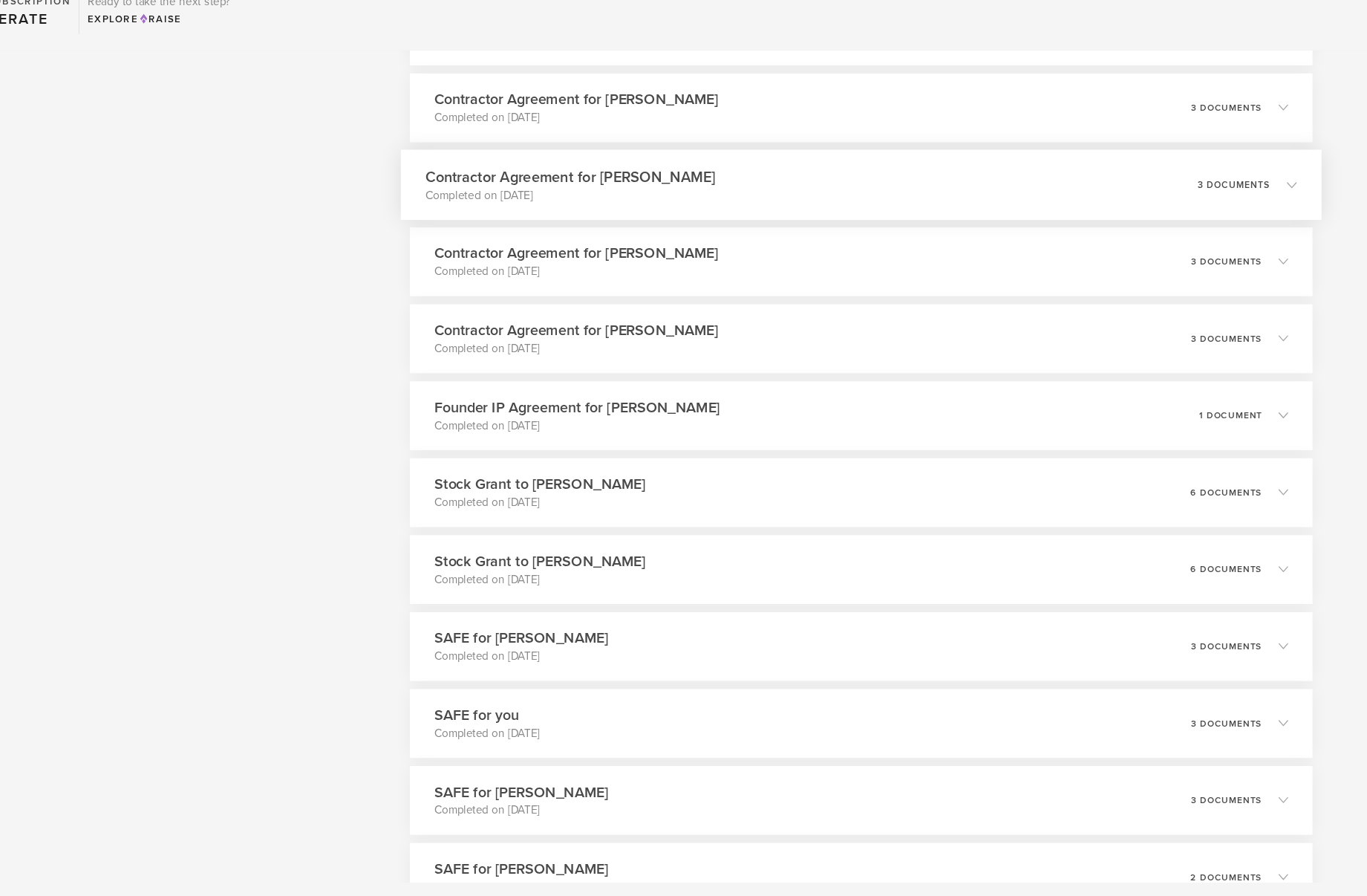
scroll to position [2509, 0]
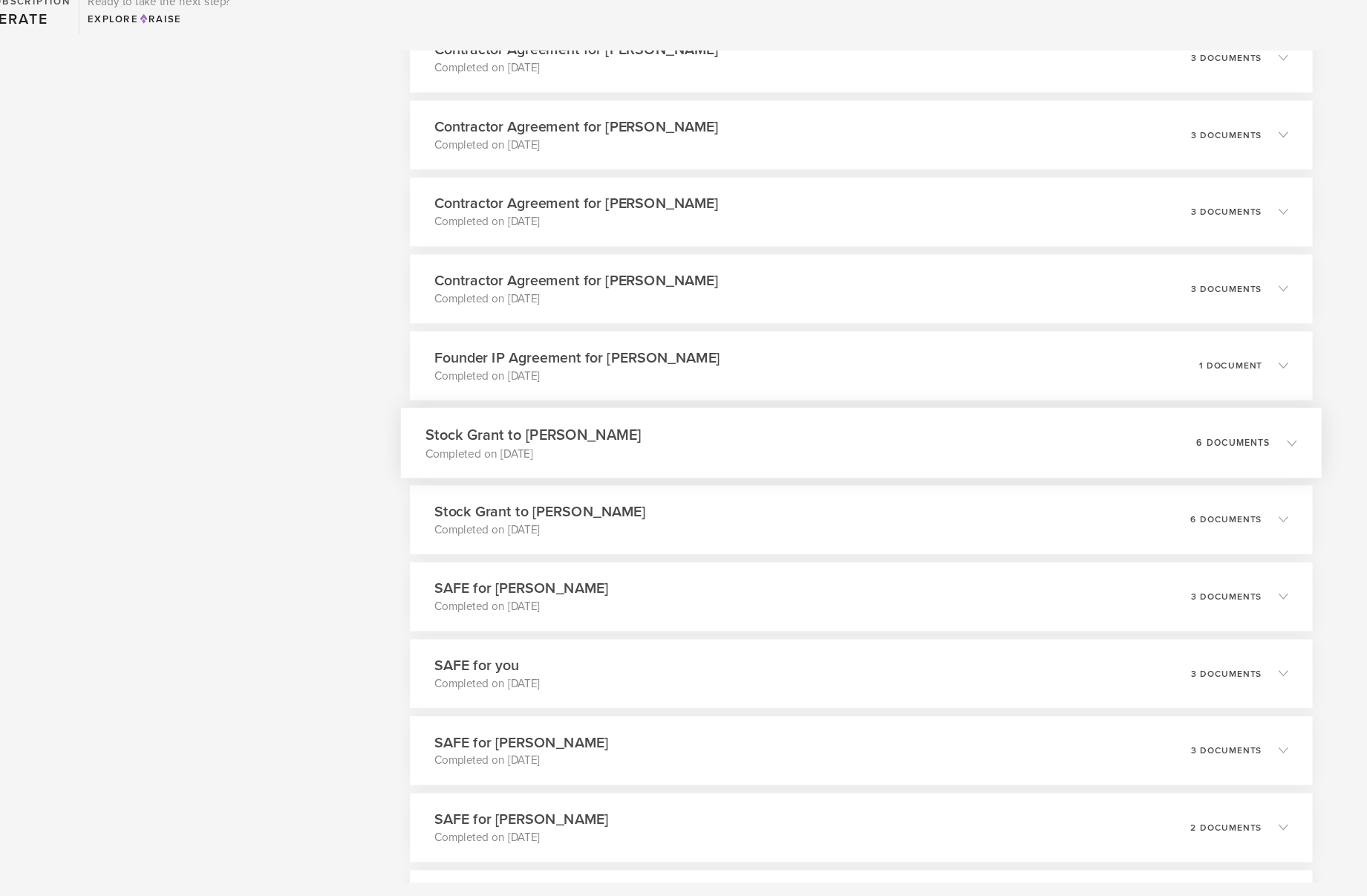
click at [1296, 473] on icon at bounding box center [1287, 479] width 25 height 13
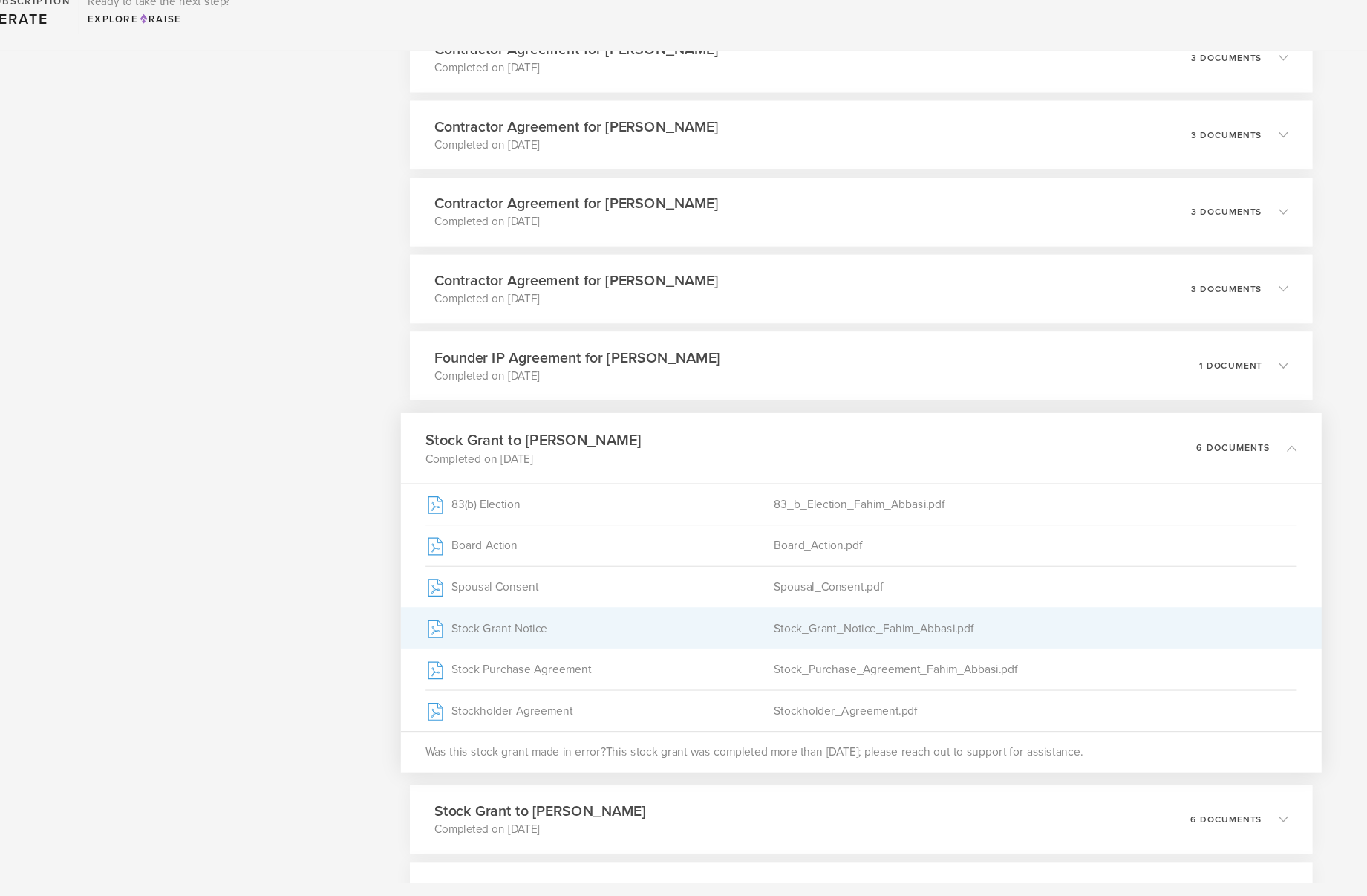
click at [626, 647] on div "Stock Grant Notice" at bounding box center [659, 650] width 320 height 37
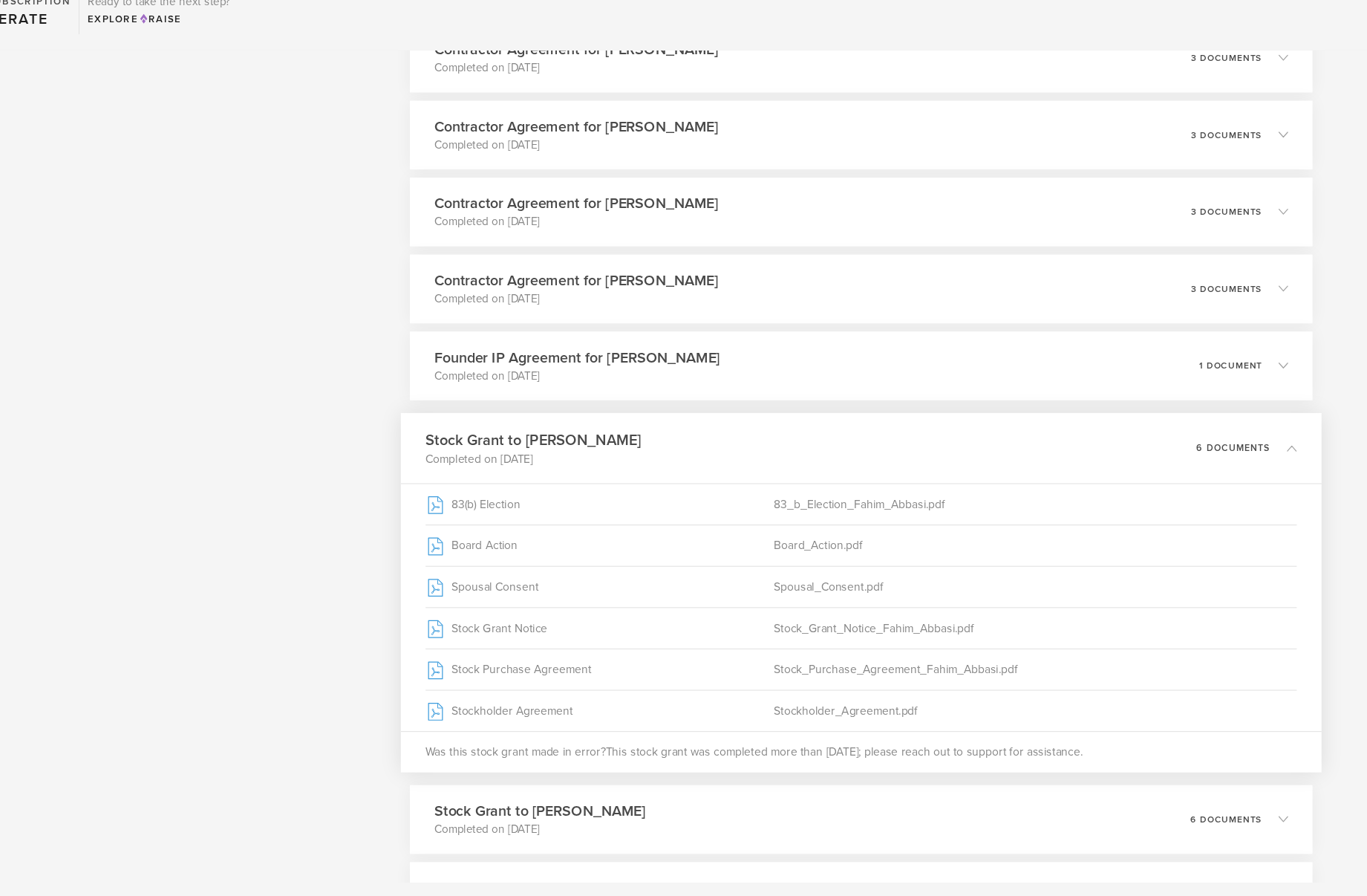
click at [1295, 482] on icon at bounding box center [1293, 483] width 9 height 9
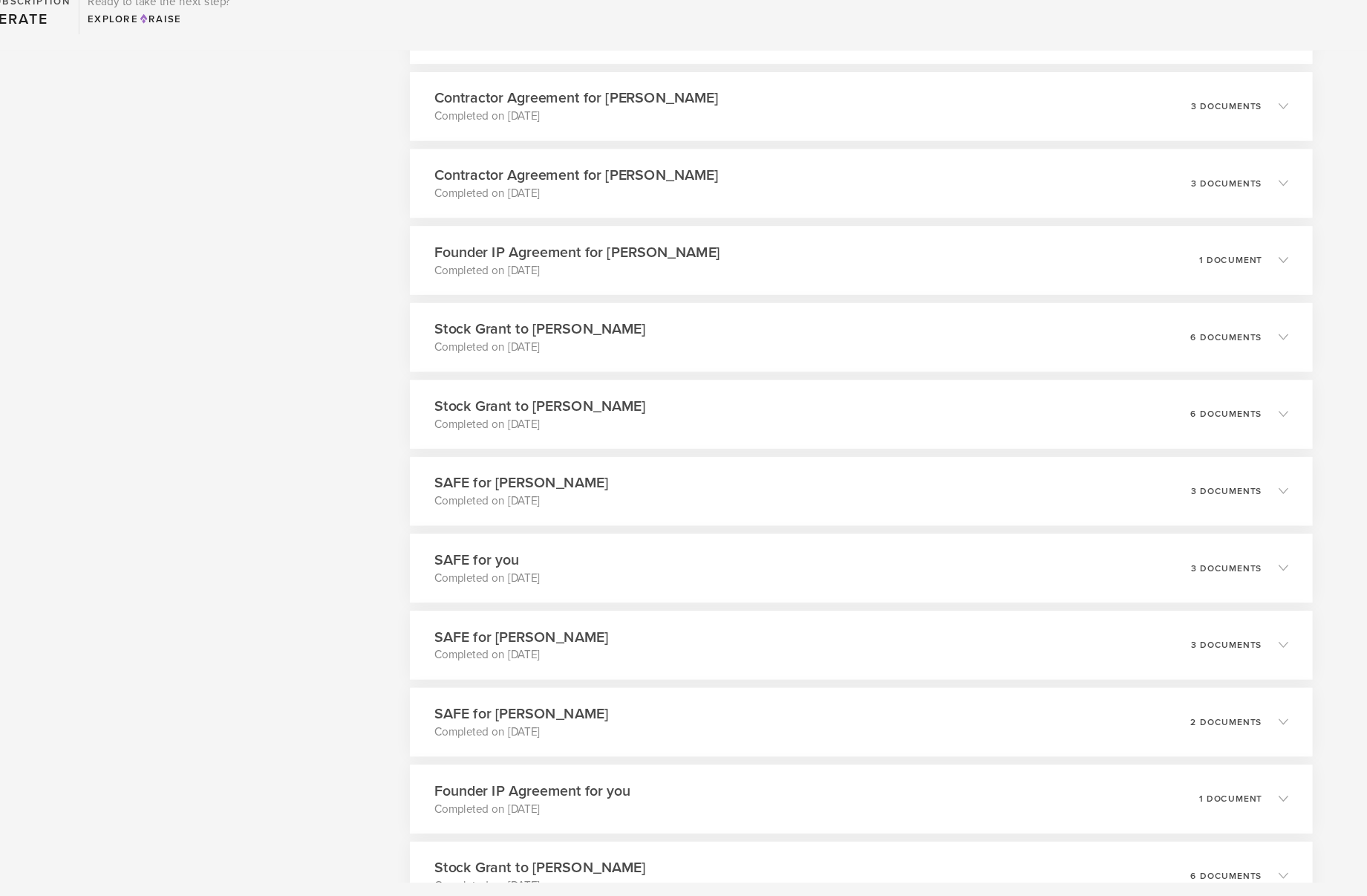
scroll to position [2607, 0]
click at [1293, 453] on icon at bounding box center [1293, 451] width 9 height 9
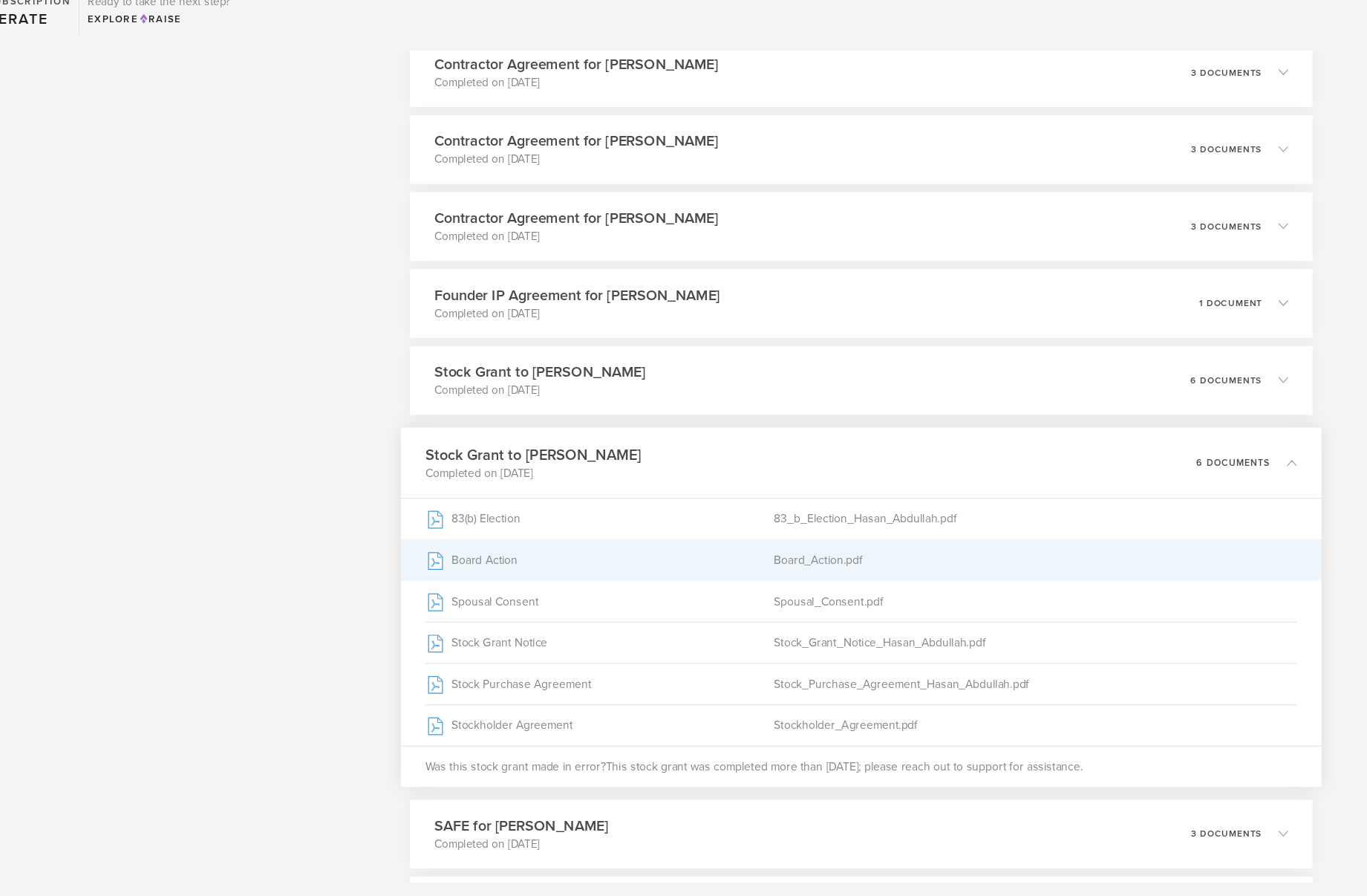
scroll to position [2504, 0]
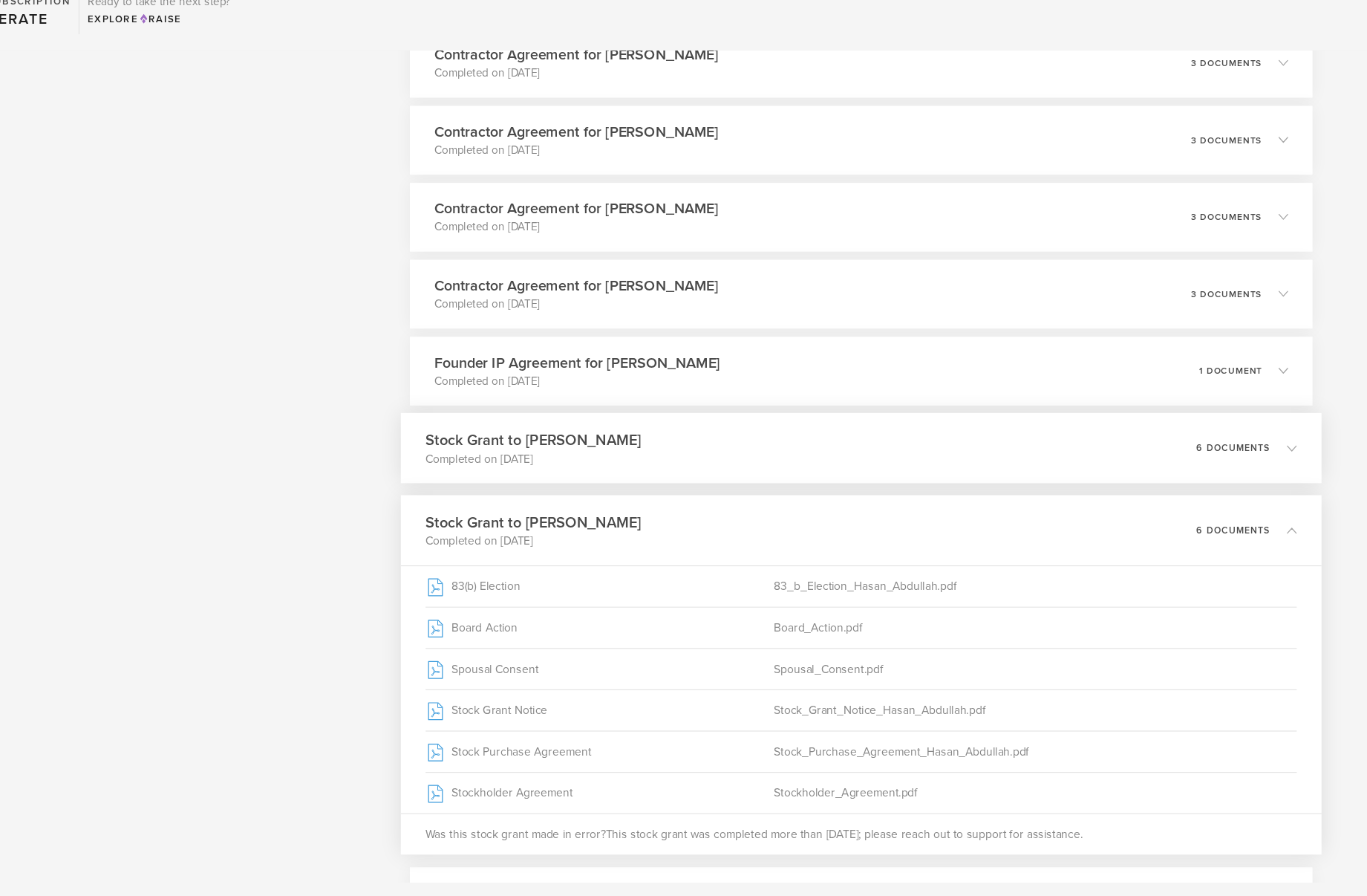
click at [839, 469] on div "Stock Grant to [PERSON_NAME] Completed on [DATE] 6 documents" at bounding box center [899, 484] width 844 height 64
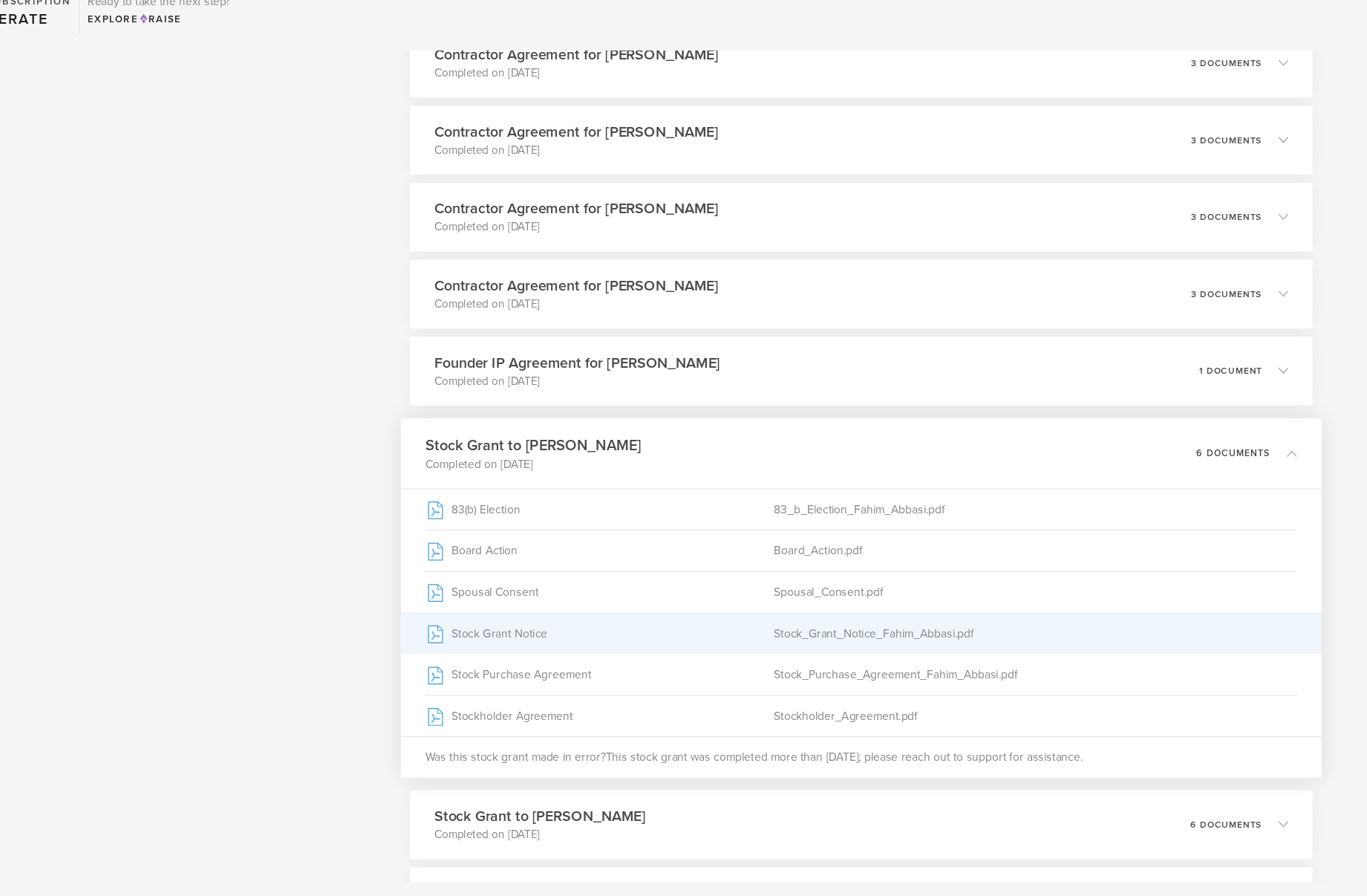
click at [920, 656] on div "Stock_Grant_Notice_Fahim_Abbasi.pdf" at bounding box center [1058, 654] width 479 height 37
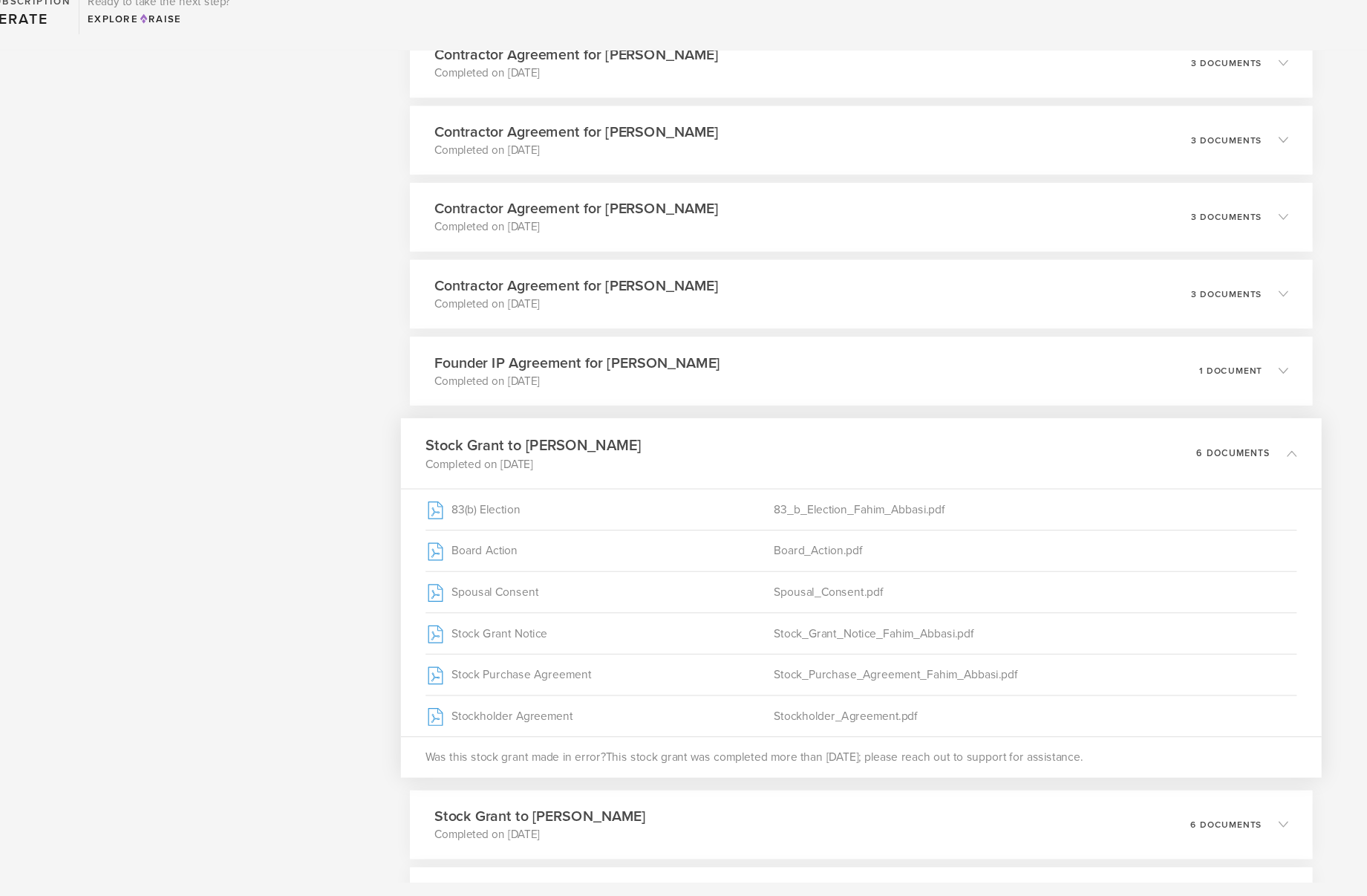
click at [576, 492] on p "Completed on [DATE]" at bounding box center [598, 499] width 198 height 15
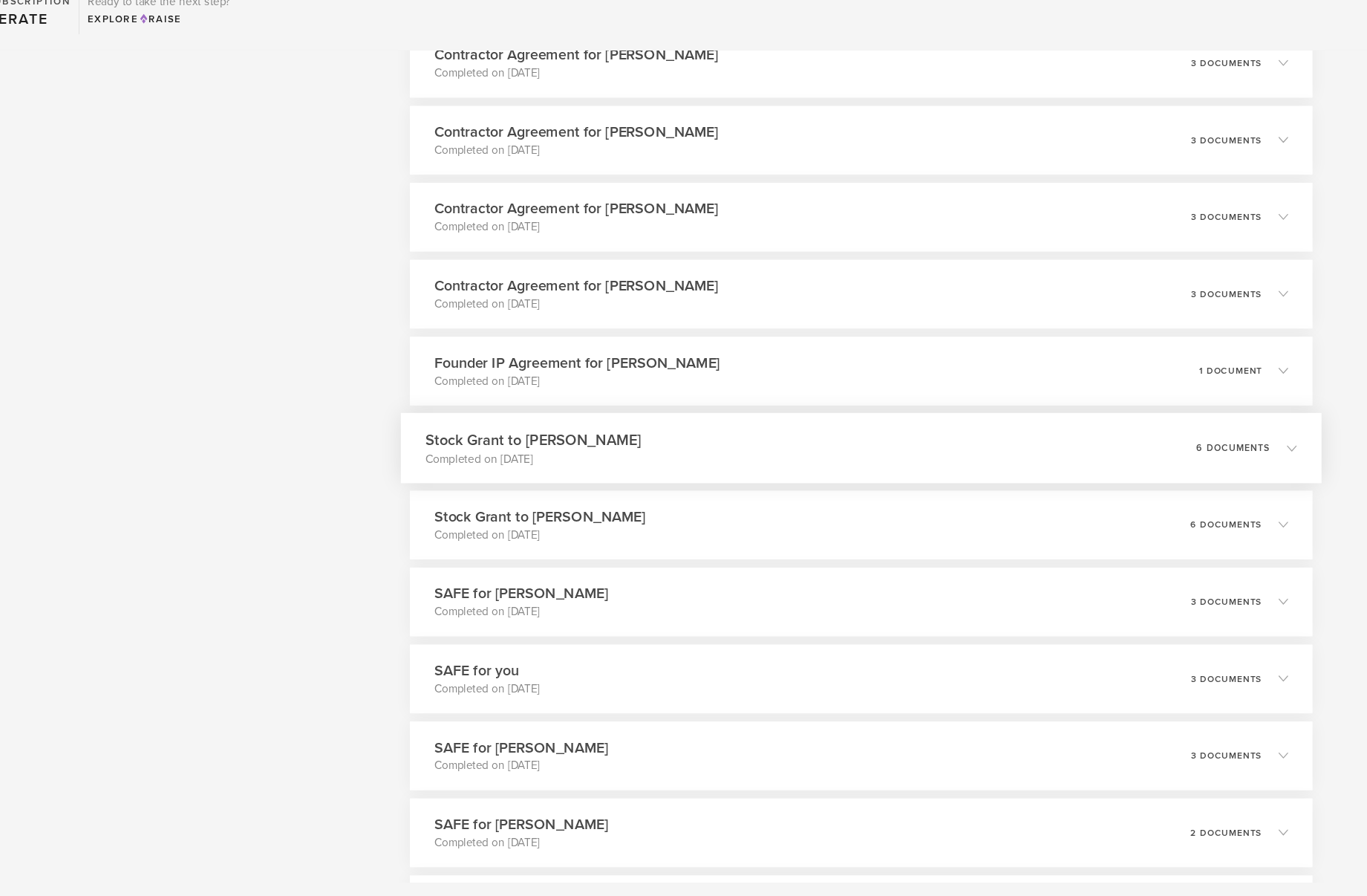
click at [616, 481] on h3 "Stock Grant to [PERSON_NAME]" at bounding box center [598, 477] width 198 height 20
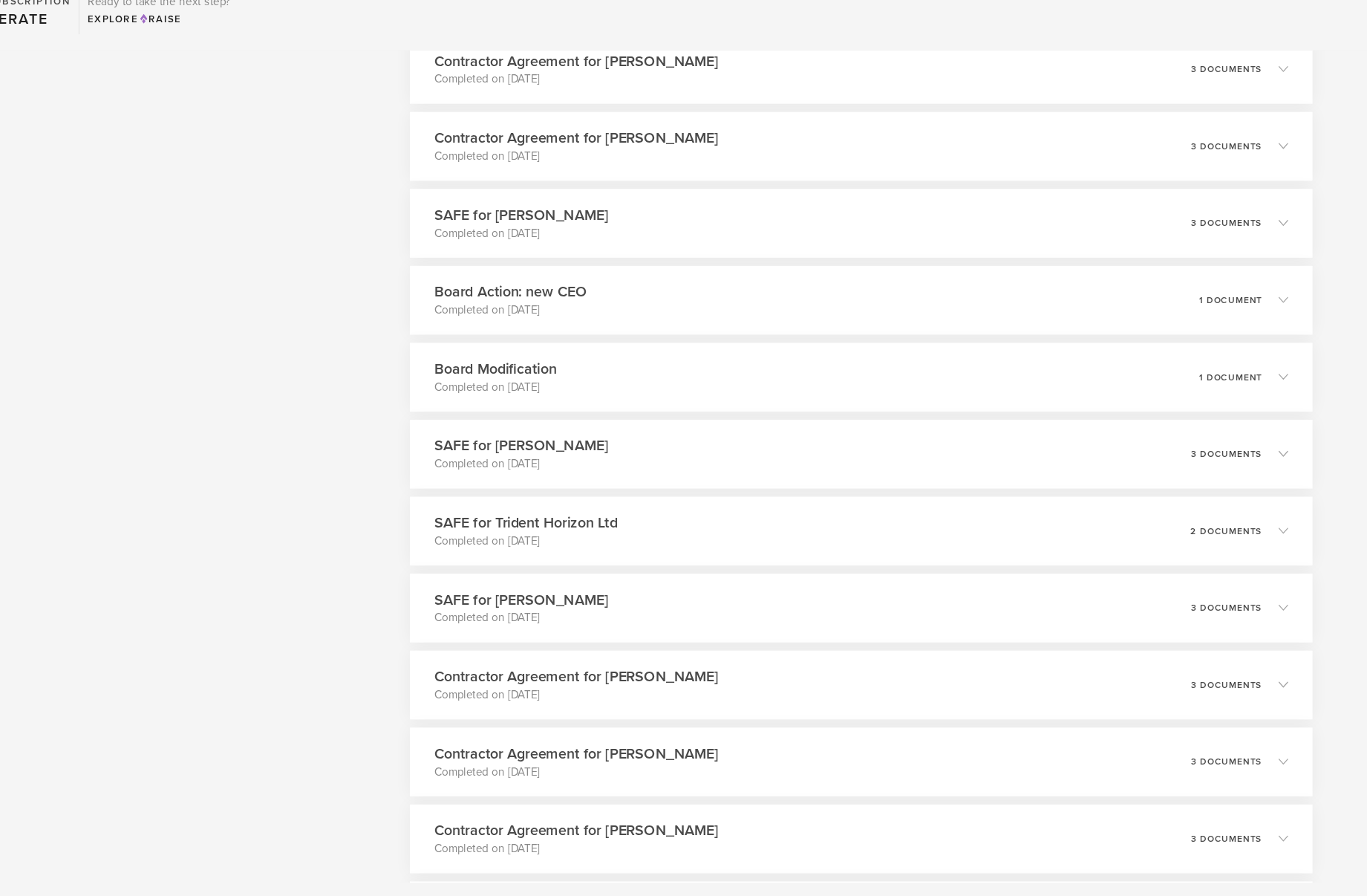
scroll to position [1317, 0]
